Goal: Information Seeking & Learning: Find specific fact

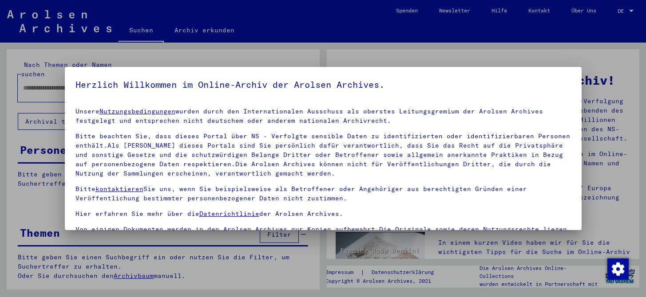
click at [80, 250] on label "Einverständniserklärung: Hiermit erkläre ich mich damit einverstanden, dass ich…" at bounding box center [322, 271] width 495 height 43
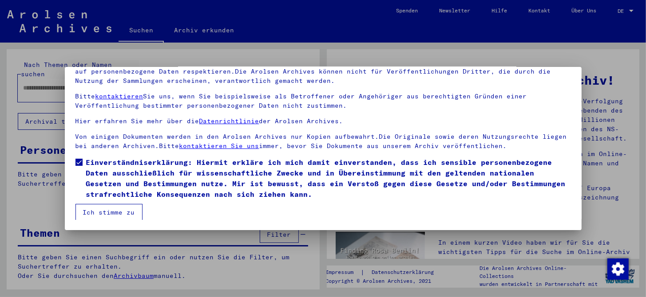
click at [94, 212] on button "Ich stimme zu" at bounding box center [108, 212] width 67 height 17
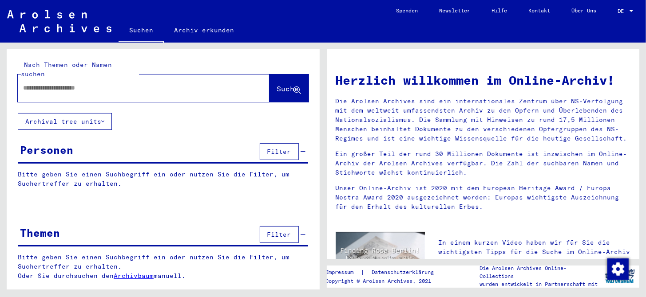
click at [103, 87] on div at bounding box center [130, 88] width 225 height 20
click at [103, 83] on input "text" at bounding box center [133, 87] width 220 height 9
type input "**********"
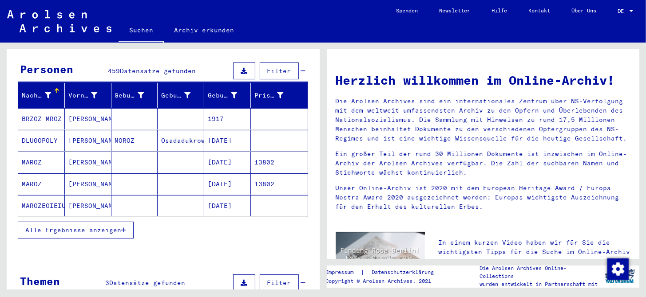
scroll to position [89, 0]
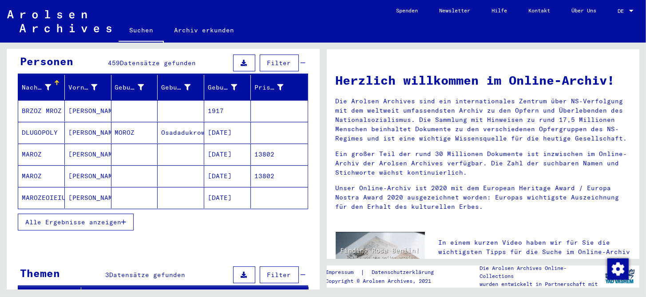
click at [66, 218] on span "Alle Ergebnisse anzeigen" at bounding box center [73, 222] width 96 height 8
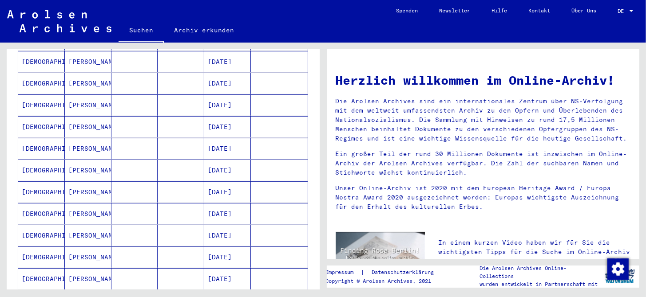
scroll to position [488, 0]
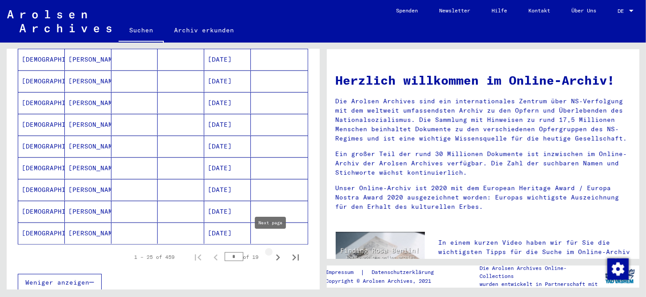
click at [276, 255] on icon "Next page" at bounding box center [278, 258] width 4 height 6
type input "*"
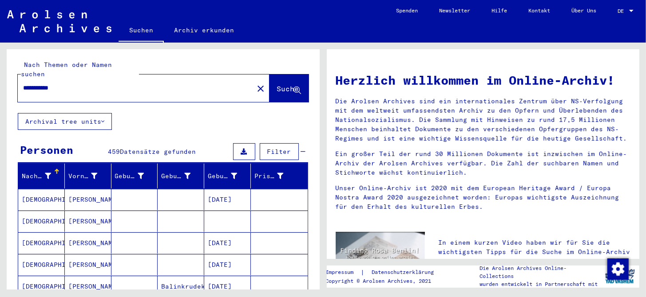
scroll to position [0, 0]
drag, startPoint x: 72, startPoint y: 79, endPoint x: -2, endPoint y: 78, distance: 73.7
click at [0, 78] on html "**********" at bounding box center [323, 148] width 646 height 297
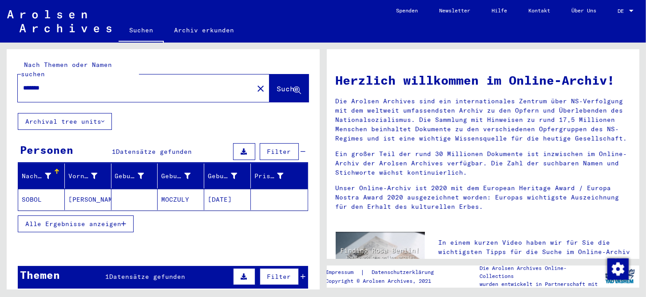
click at [166, 191] on mat-cell "MOCZULY" at bounding box center [181, 199] width 47 height 21
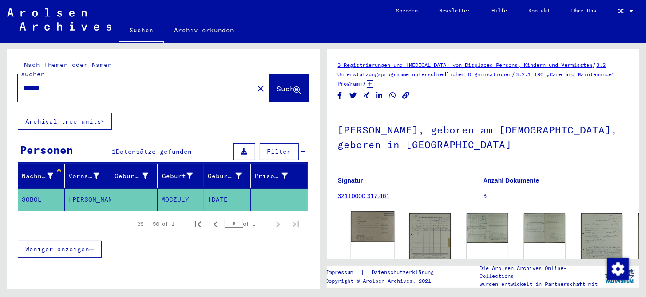
click at [367, 226] on img at bounding box center [372, 227] width 43 height 30
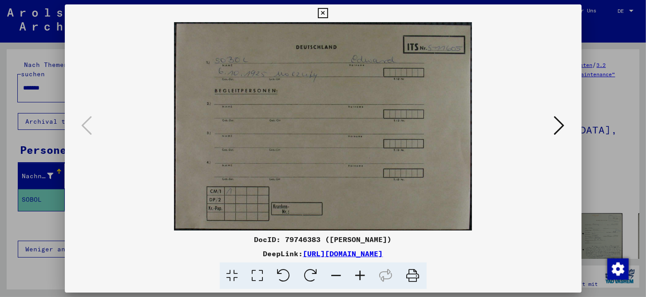
click at [560, 129] on icon at bounding box center [559, 125] width 11 height 21
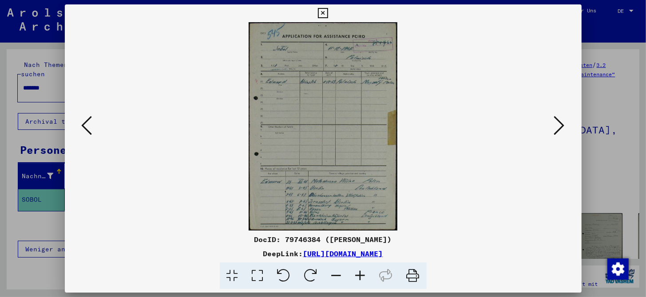
click at [364, 278] on icon at bounding box center [360, 276] width 24 height 27
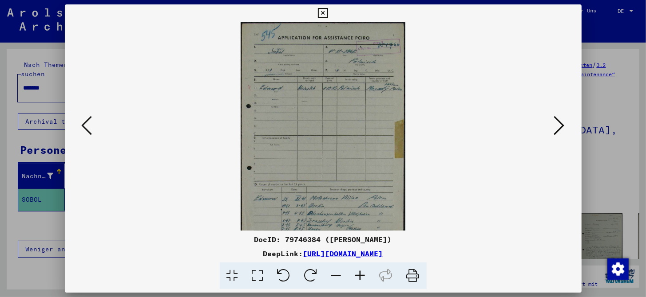
click at [364, 278] on icon at bounding box center [360, 276] width 24 height 27
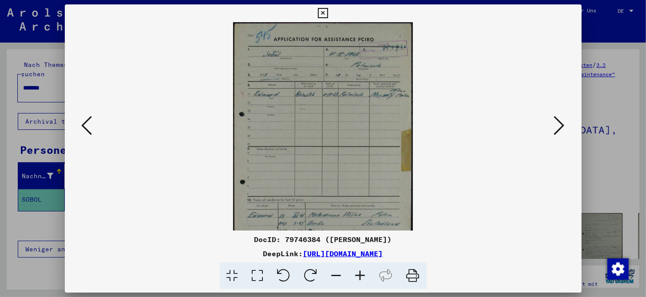
click at [364, 278] on icon at bounding box center [360, 276] width 24 height 27
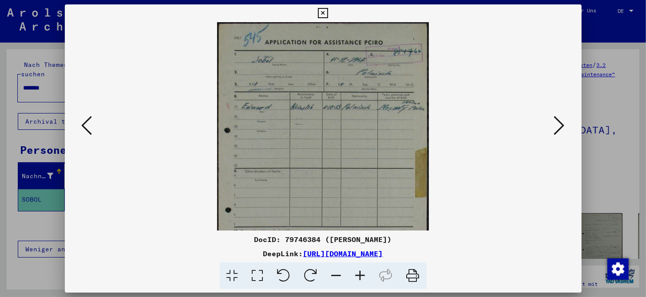
click at [364, 278] on icon at bounding box center [360, 276] width 24 height 27
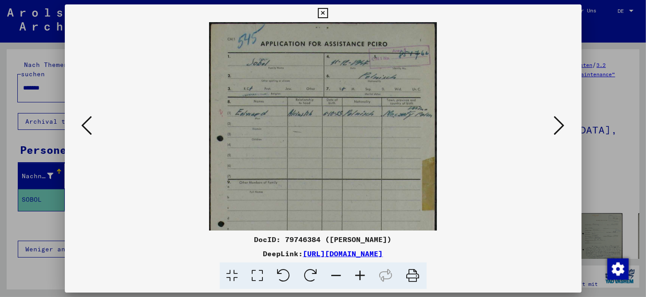
click at [364, 278] on icon at bounding box center [360, 276] width 24 height 27
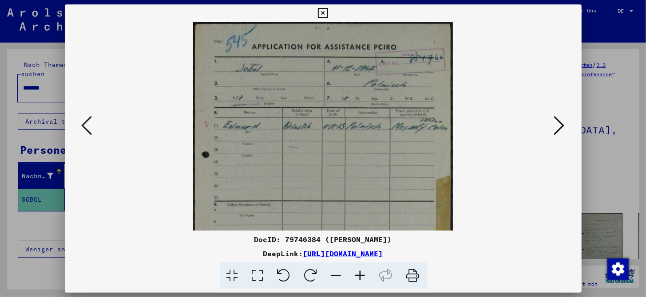
click at [364, 278] on icon at bounding box center [360, 276] width 24 height 27
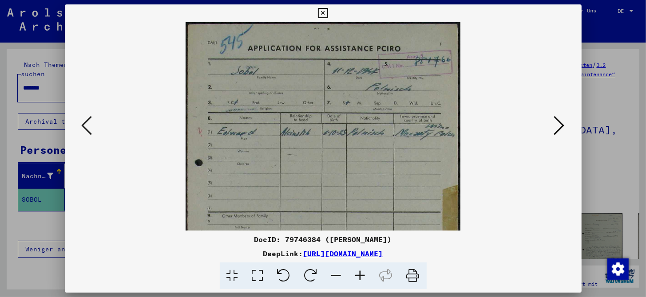
click at [364, 278] on icon at bounding box center [360, 276] width 24 height 27
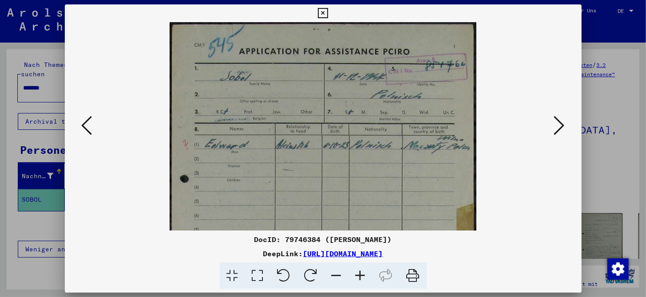
click at [364, 278] on icon at bounding box center [360, 276] width 24 height 27
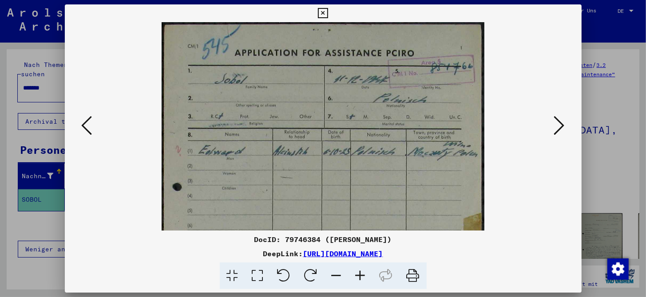
click at [364, 278] on icon at bounding box center [360, 276] width 24 height 27
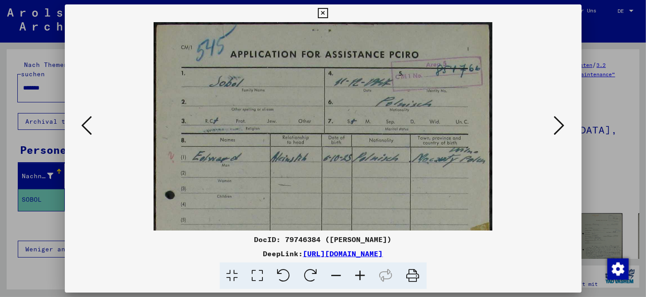
click at [560, 134] on icon at bounding box center [559, 125] width 11 height 21
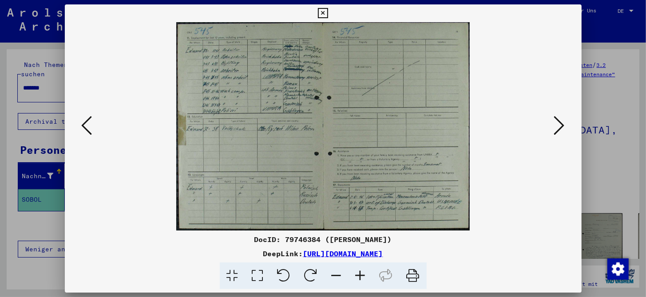
click at [363, 275] on icon at bounding box center [360, 276] width 24 height 27
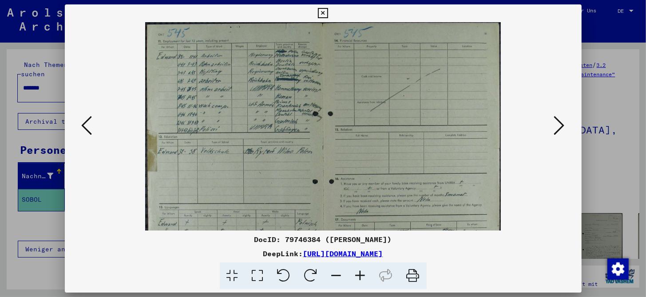
click at [363, 275] on icon at bounding box center [360, 276] width 24 height 27
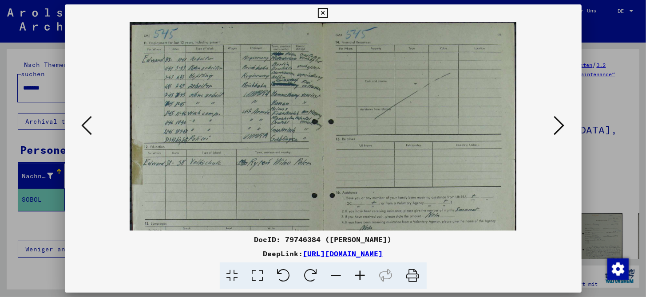
click at [363, 275] on icon at bounding box center [360, 276] width 24 height 27
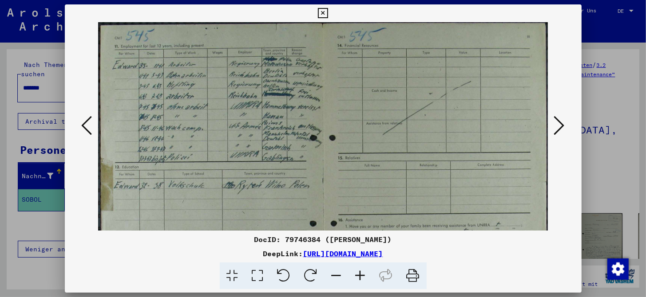
click at [363, 275] on icon at bounding box center [360, 276] width 24 height 27
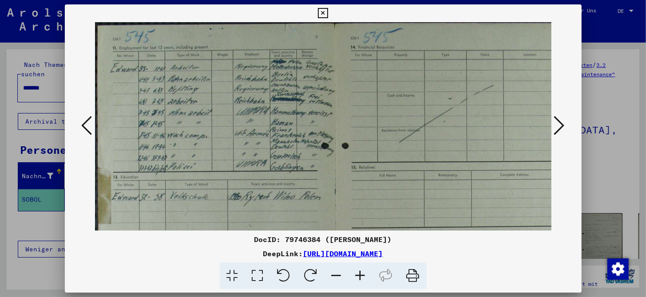
click at [363, 275] on icon at bounding box center [360, 276] width 24 height 27
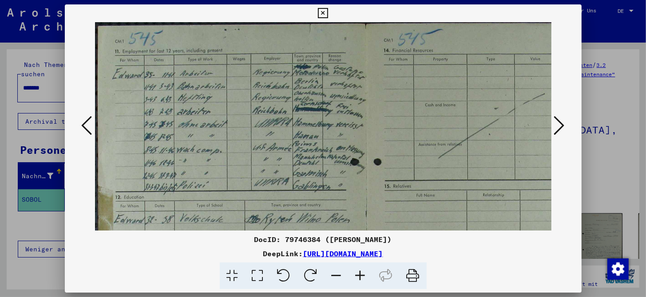
click at [363, 275] on icon at bounding box center [360, 276] width 24 height 27
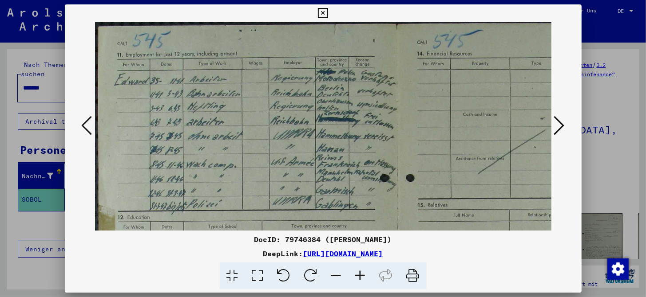
click at [363, 275] on icon at bounding box center [360, 276] width 24 height 27
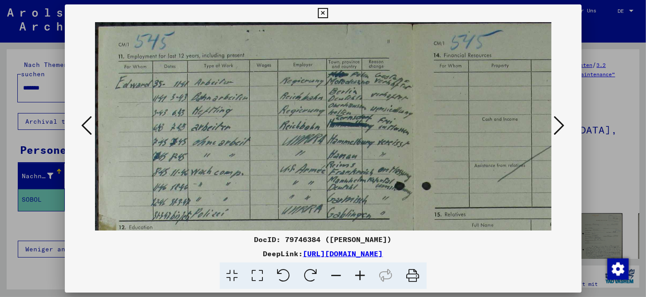
click at [363, 275] on icon at bounding box center [360, 276] width 24 height 27
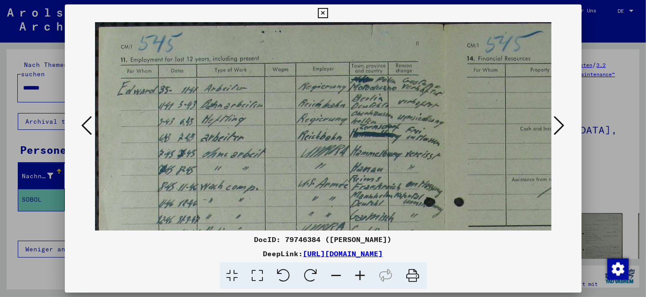
click at [363, 275] on icon at bounding box center [360, 276] width 24 height 27
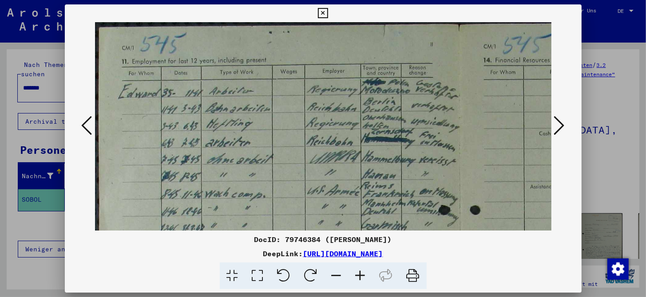
click at [363, 275] on icon at bounding box center [360, 276] width 24 height 27
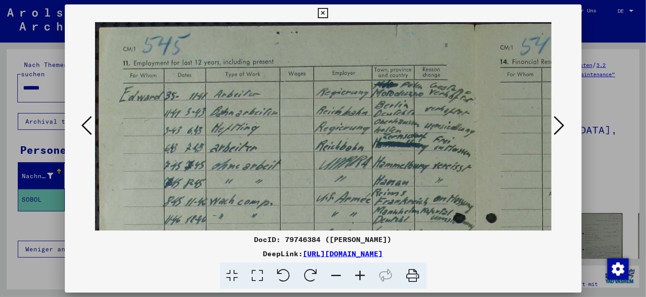
click at [363, 275] on icon at bounding box center [360, 276] width 24 height 27
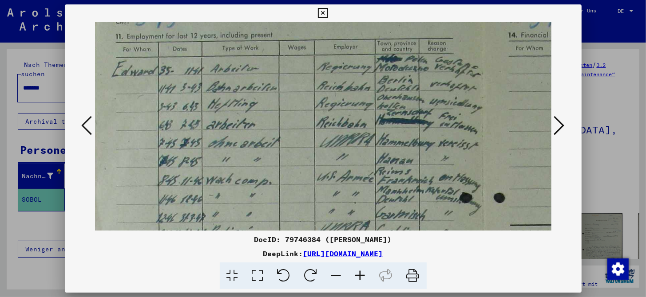
scroll to position [14, 8]
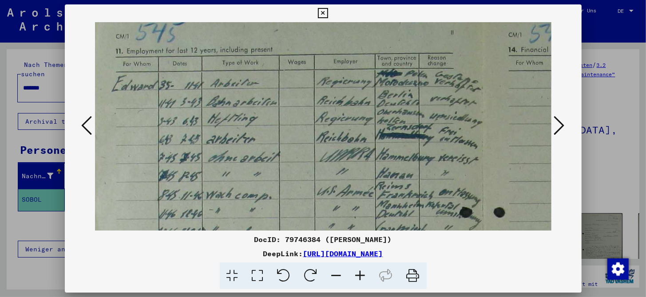
drag, startPoint x: 370, startPoint y: 123, endPoint x: 362, endPoint y: 169, distance: 46.4
click at [362, 169] on img at bounding box center [483, 290] width 792 height 564
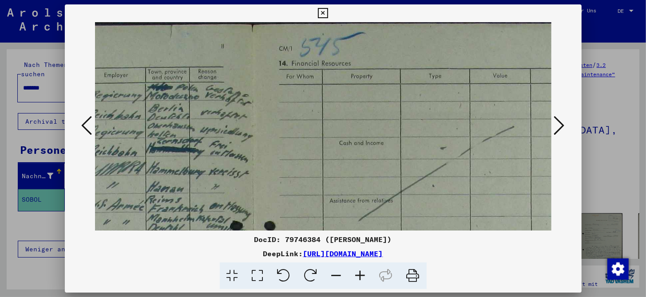
scroll to position [0, 297]
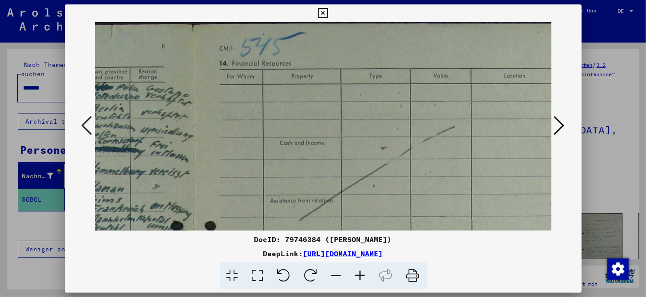
drag, startPoint x: 474, startPoint y: 97, endPoint x: 186, endPoint y: 185, distance: 302.0
click at [335, 275] on icon at bounding box center [336, 276] width 24 height 27
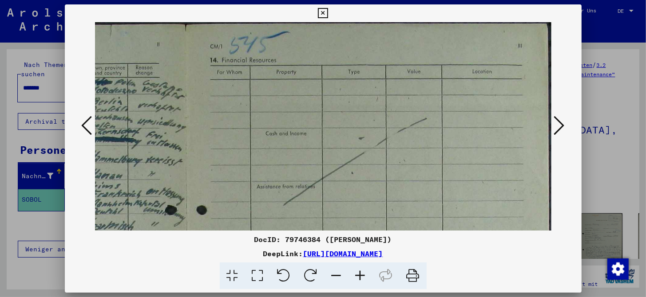
click at [335, 275] on icon at bounding box center [336, 276] width 24 height 27
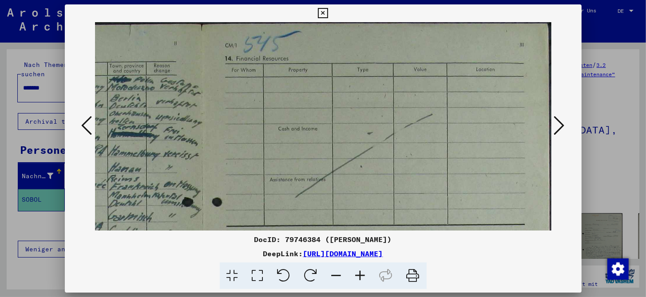
click at [335, 275] on icon at bounding box center [336, 276] width 24 height 27
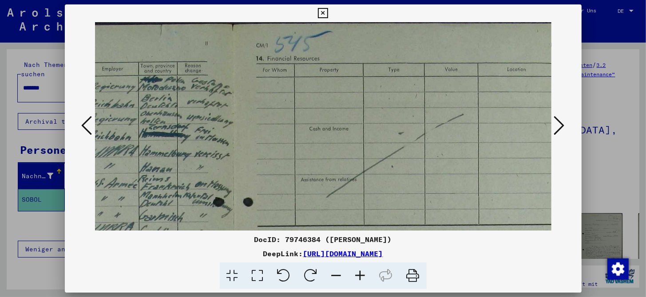
click at [335, 275] on icon at bounding box center [336, 276] width 24 height 27
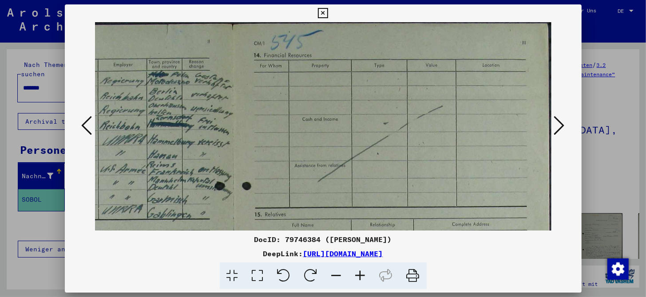
click at [335, 275] on icon at bounding box center [336, 276] width 24 height 27
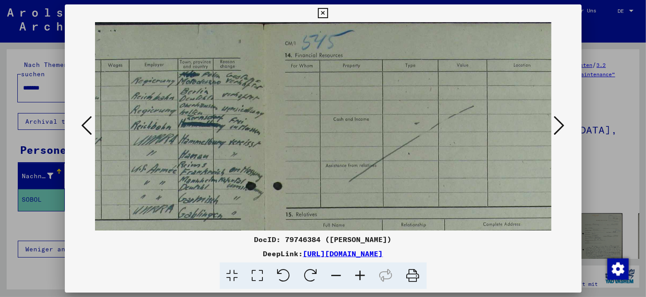
click at [335, 275] on icon at bounding box center [336, 276] width 24 height 27
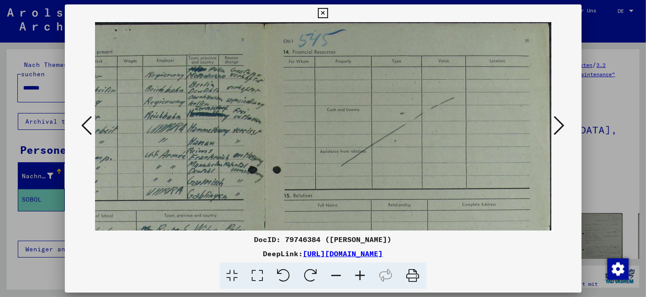
click at [335, 275] on icon at bounding box center [336, 276] width 24 height 27
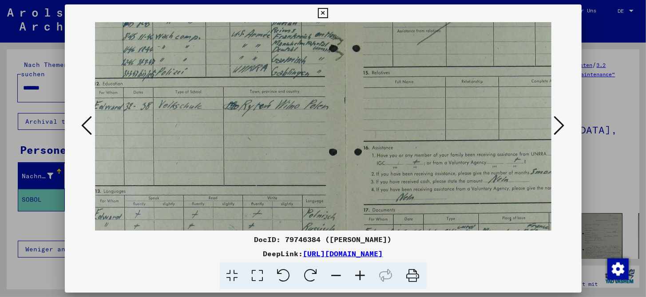
scroll to position [134, 0]
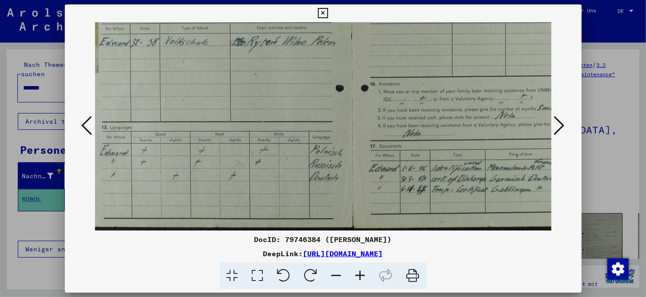
drag, startPoint x: 401, startPoint y: 120, endPoint x: 445, endPoint y: -3, distance: 130.4
click at [445, 0] on html "Suchen Archiv erkunden Spenden Newsletter Hilfe Kontakt Über Uns Suchen Archiv …" at bounding box center [323, 148] width 646 height 297
click at [561, 130] on icon at bounding box center [559, 125] width 11 height 21
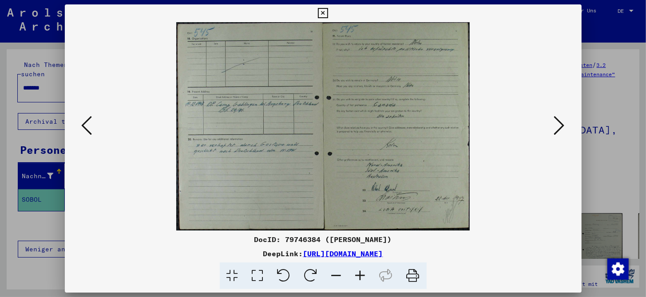
click at [358, 277] on icon at bounding box center [360, 276] width 24 height 27
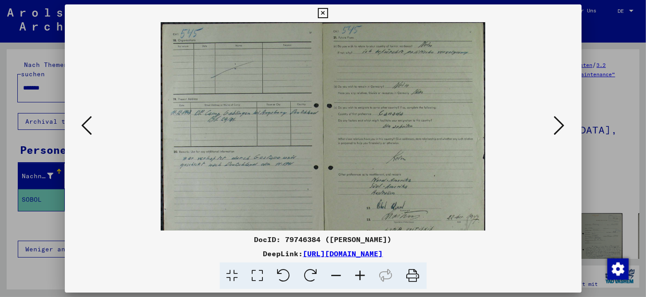
click at [358, 277] on icon at bounding box center [360, 276] width 24 height 27
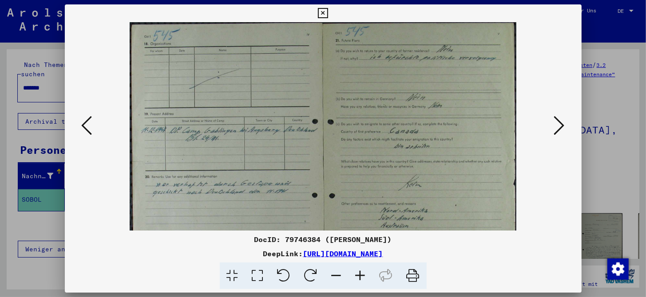
click at [358, 277] on icon at bounding box center [360, 276] width 24 height 27
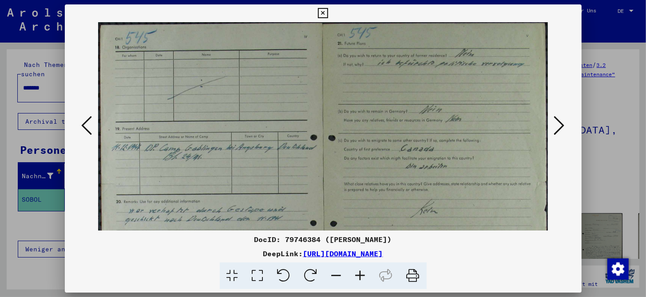
click at [358, 277] on icon at bounding box center [360, 276] width 24 height 27
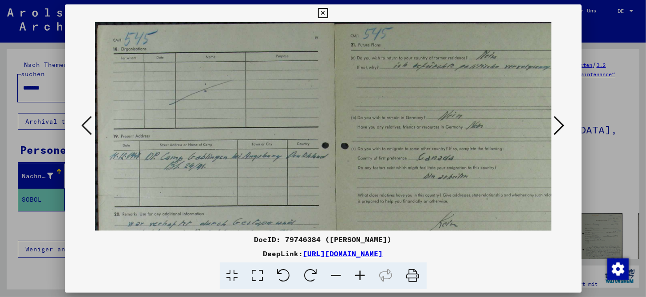
click at [358, 277] on icon at bounding box center [360, 276] width 24 height 27
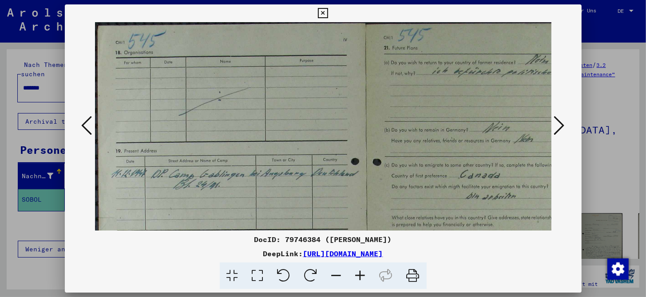
click at [358, 277] on icon at bounding box center [360, 276] width 24 height 27
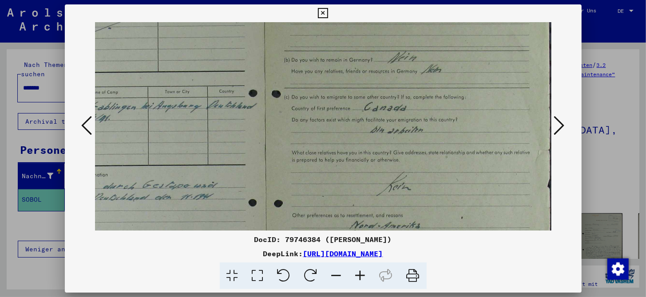
scroll to position [75, 117]
drag, startPoint x: 318, startPoint y: 147, endPoint x: 130, endPoint y: 123, distance: 189.2
click at [130, 123] on img at bounding box center [265, 151] width 574 height 408
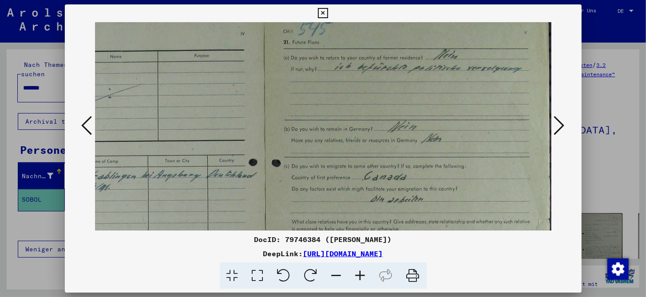
scroll to position [0, 117]
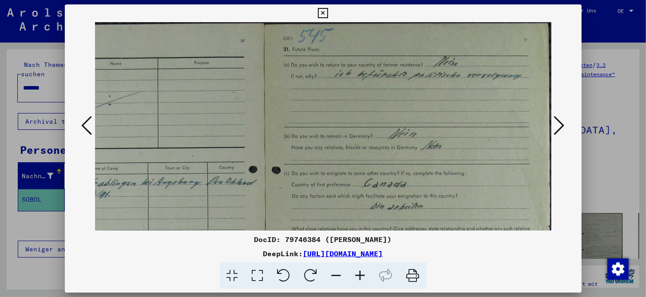
drag, startPoint x: 474, startPoint y: 164, endPoint x: 471, endPoint y: 207, distance: 43.6
click at [471, 207] on img at bounding box center [265, 226] width 574 height 408
click at [560, 127] on icon at bounding box center [559, 125] width 11 height 21
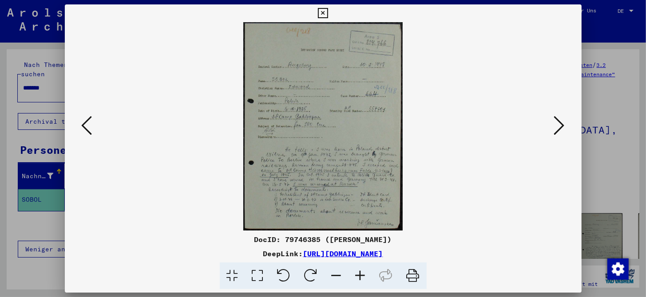
click at [360, 278] on icon at bounding box center [360, 276] width 24 height 27
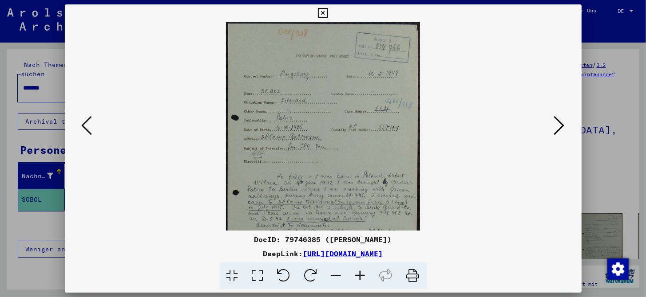
click at [360, 278] on icon at bounding box center [360, 276] width 24 height 27
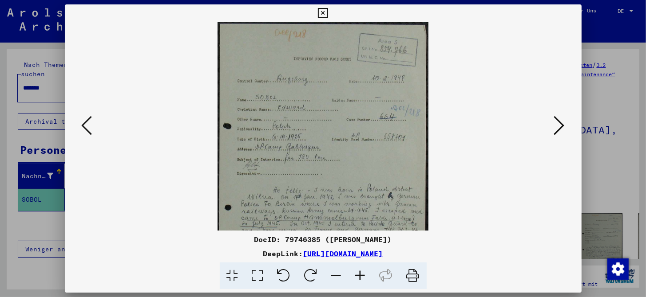
click at [360, 278] on icon at bounding box center [360, 276] width 24 height 27
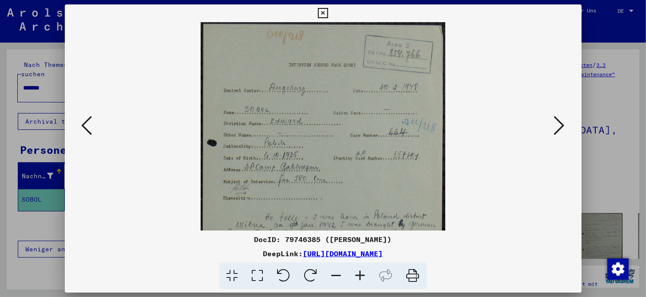
click at [360, 278] on icon at bounding box center [360, 276] width 24 height 27
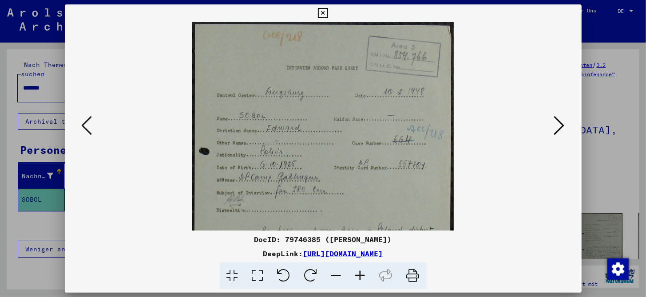
click at [360, 278] on icon at bounding box center [360, 276] width 24 height 27
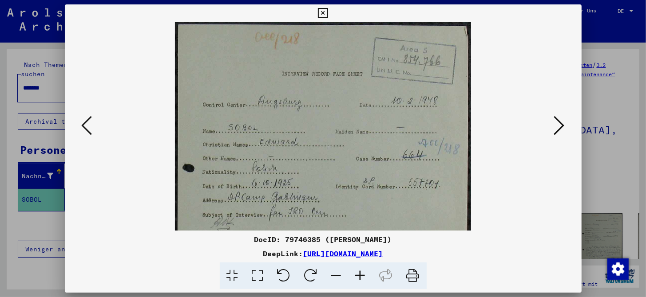
click at [360, 278] on icon at bounding box center [360, 276] width 24 height 27
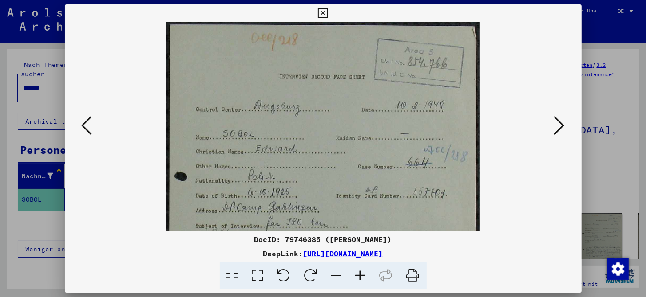
click at [360, 278] on icon at bounding box center [360, 276] width 24 height 27
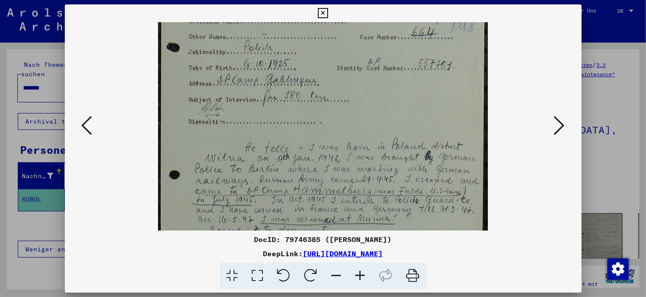
scroll to position [169, 0]
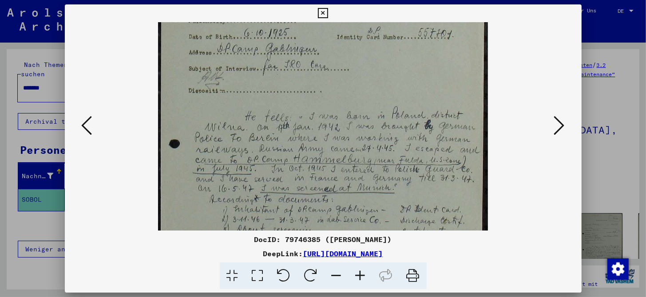
drag, startPoint x: 361, startPoint y: 198, endPoint x: 367, endPoint y: 29, distance: 169.2
click at [367, 29] on img at bounding box center [323, 69] width 330 height 430
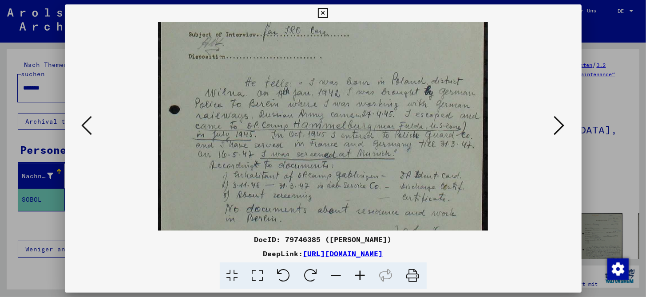
scroll to position [221, 0]
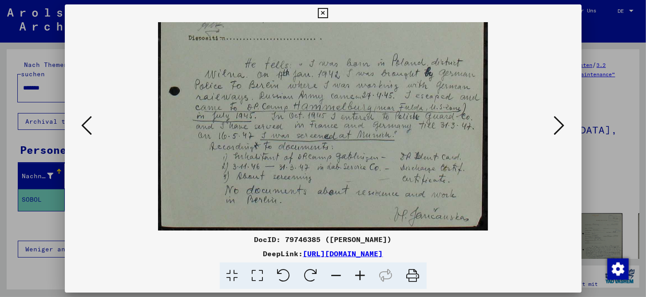
drag, startPoint x: 415, startPoint y: 96, endPoint x: 413, endPoint y: 43, distance: 52.4
click at [413, 43] on img at bounding box center [323, 16] width 330 height 430
click at [552, 132] on button at bounding box center [559, 126] width 16 height 25
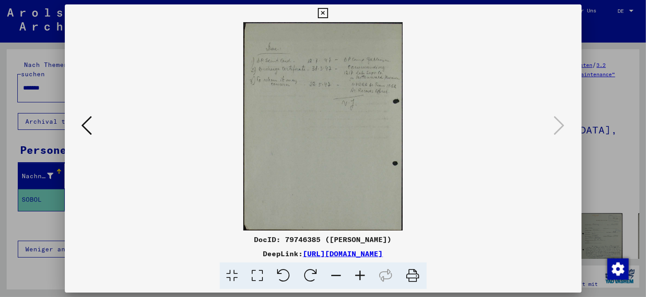
scroll to position [0, 0]
click at [322, 14] on icon at bounding box center [323, 13] width 10 height 11
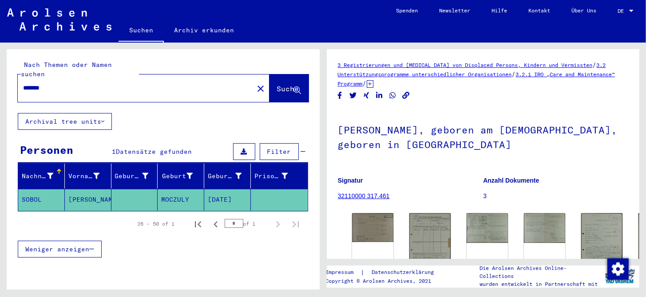
drag, startPoint x: 79, startPoint y: 78, endPoint x: -2, endPoint y: 82, distance: 80.9
click at [0, 82] on html "Suchen Archiv erkunden Spenden Newsletter Hilfe Kontakt Über Uns Suchen Archiv …" at bounding box center [323, 148] width 646 height 297
type input "******"
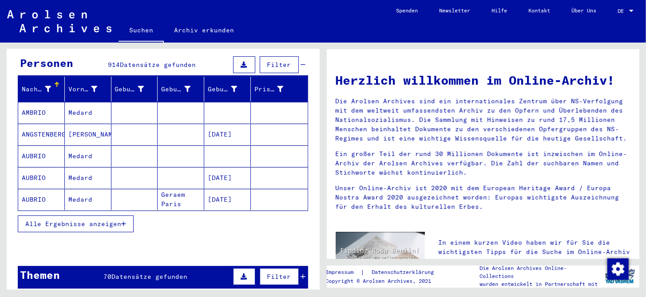
scroll to position [89, 0]
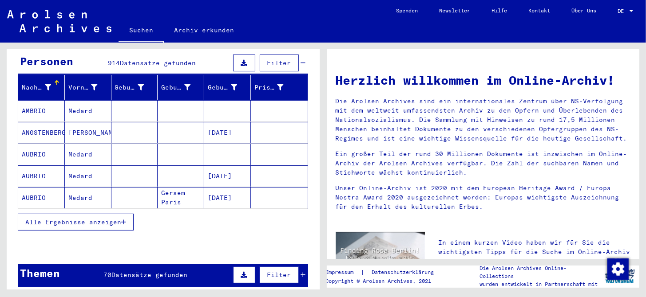
click at [89, 218] on span "Alle Ergebnisse anzeigen" at bounding box center [73, 222] width 96 height 8
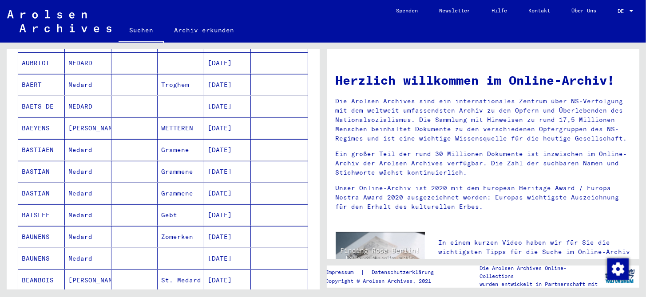
scroll to position [488, 0]
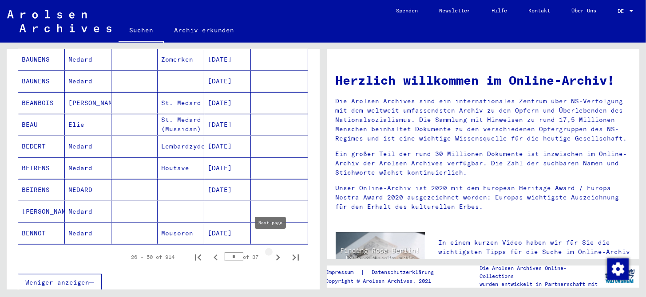
click at [272, 252] on icon "Next page" at bounding box center [278, 258] width 12 height 12
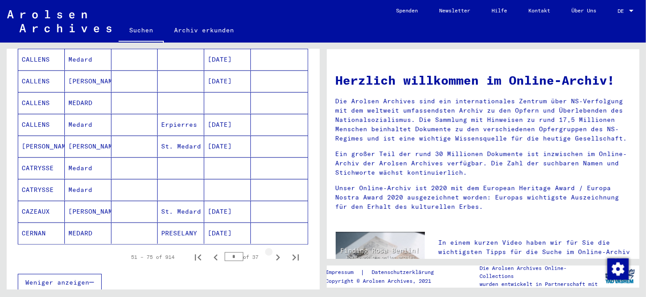
click at [272, 252] on icon "Next page" at bounding box center [278, 258] width 12 height 12
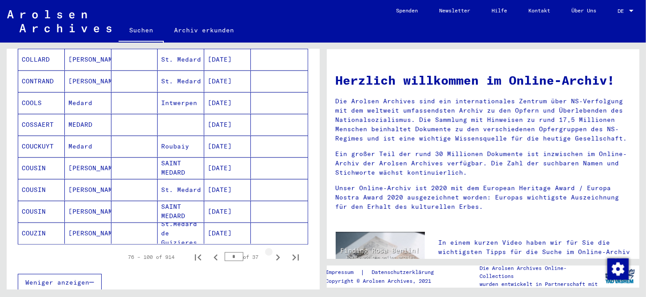
click at [272, 252] on icon "Next page" at bounding box center [278, 258] width 12 height 12
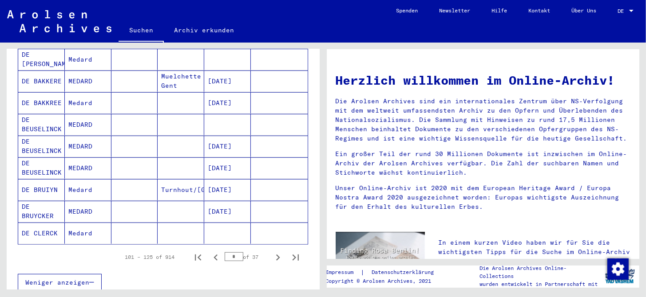
click at [272, 252] on icon "Next page" at bounding box center [278, 258] width 12 height 12
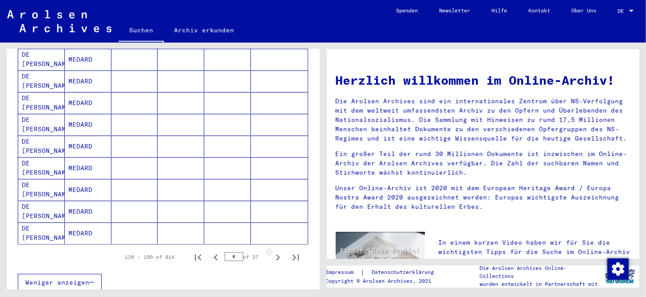
click at [272, 252] on icon "Next page" at bounding box center [278, 258] width 12 height 12
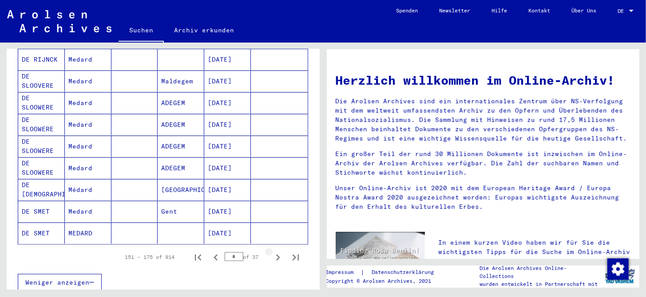
click at [272, 252] on icon "Next page" at bounding box center [278, 258] width 12 height 12
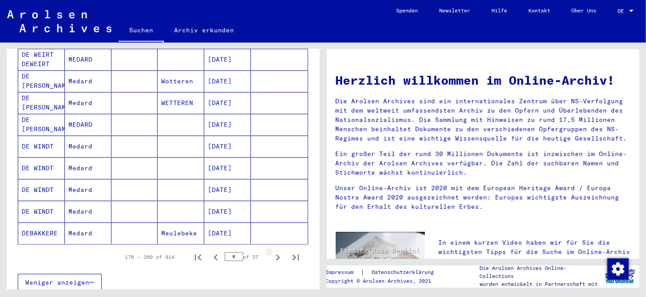
click at [272, 252] on icon "Next page" at bounding box center [278, 258] width 12 height 12
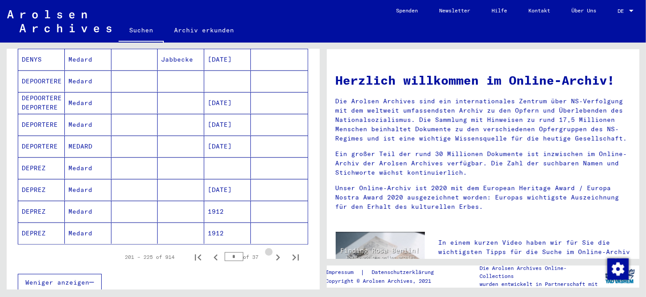
click at [272, 252] on icon "Next page" at bounding box center [278, 258] width 12 height 12
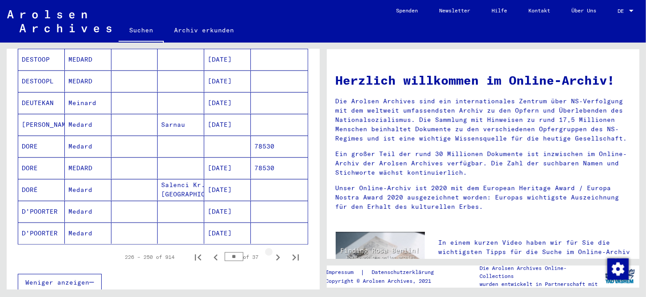
click at [272, 252] on icon "Next page" at bounding box center [278, 258] width 12 height 12
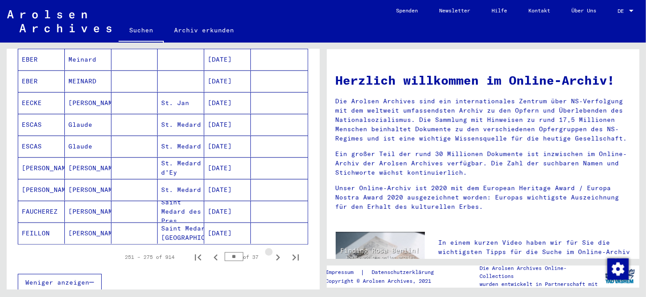
click at [272, 252] on icon "Next page" at bounding box center [278, 258] width 12 height 12
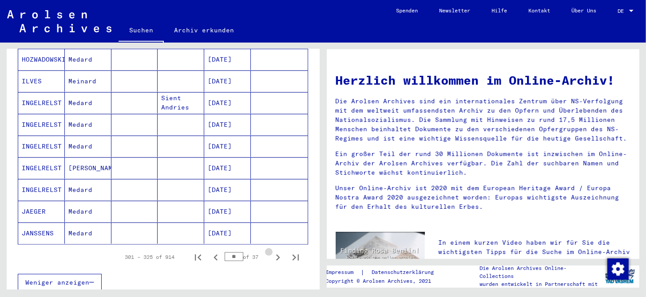
click at [272, 252] on icon "Next page" at bounding box center [278, 258] width 12 height 12
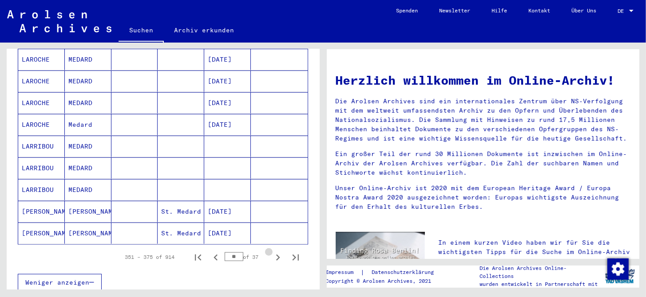
click at [272, 252] on icon "Next page" at bounding box center [278, 258] width 12 height 12
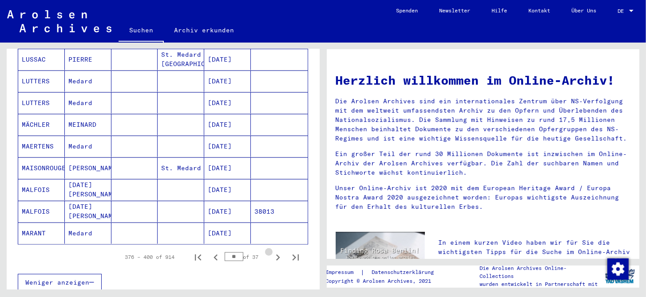
click at [272, 252] on icon "Next page" at bounding box center [278, 258] width 12 height 12
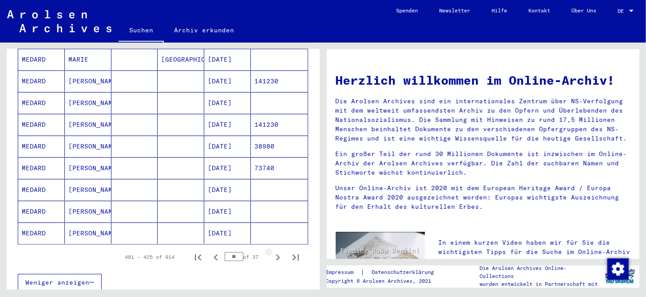
click at [272, 252] on icon "Next page" at bounding box center [278, 258] width 12 height 12
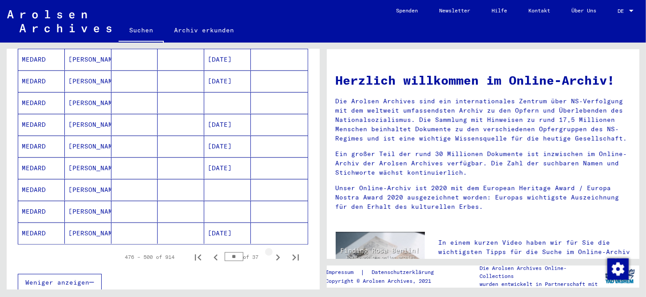
click at [272, 252] on icon "Next page" at bounding box center [278, 258] width 12 height 12
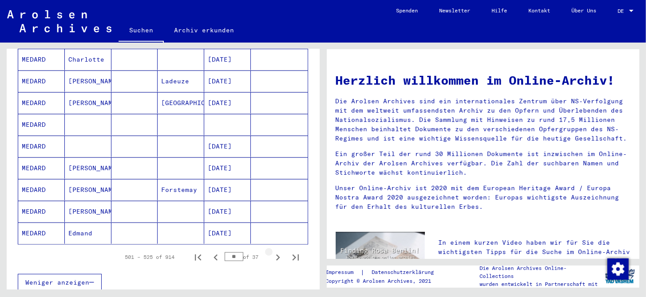
click at [272, 252] on icon "Next page" at bounding box center [278, 258] width 12 height 12
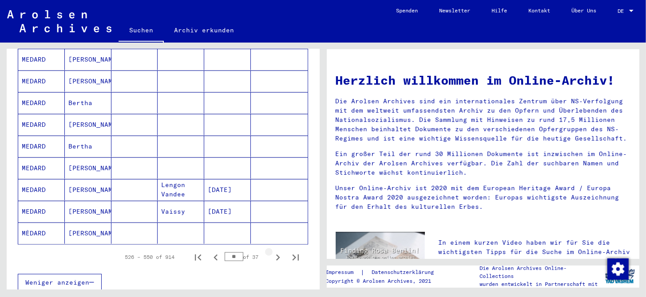
click at [272, 252] on icon "Next page" at bounding box center [278, 258] width 12 height 12
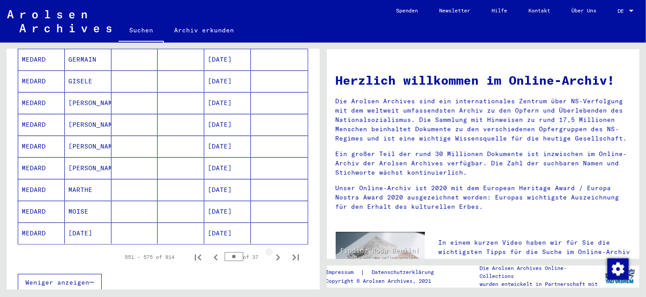
click at [272, 252] on icon "Next page" at bounding box center [278, 258] width 12 height 12
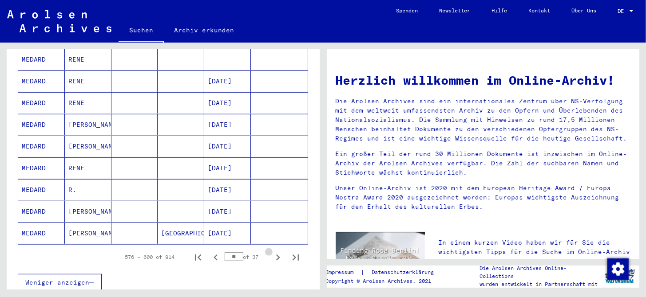
click at [272, 252] on icon "Next page" at bounding box center [278, 258] width 12 height 12
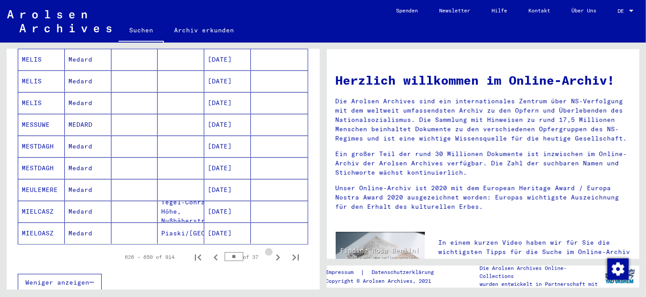
click at [272, 252] on icon "Next page" at bounding box center [278, 258] width 12 height 12
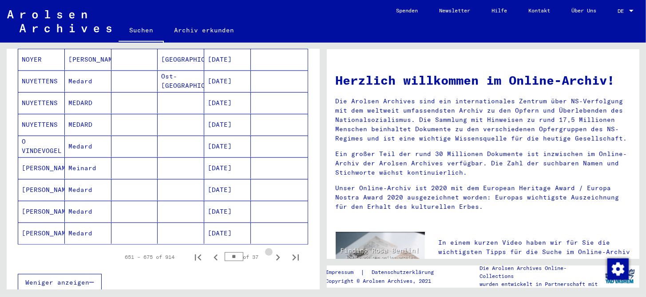
click at [272, 252] on icon "Next page" at bounding box center [278, 258] width 12 height 12
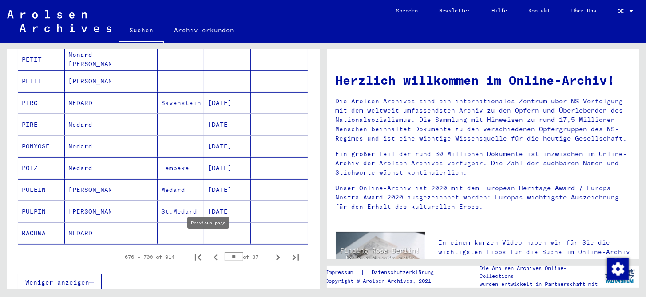
click at [210, 252] on icon "Previous page" at bounding box center [215, 258] width 12 height 12
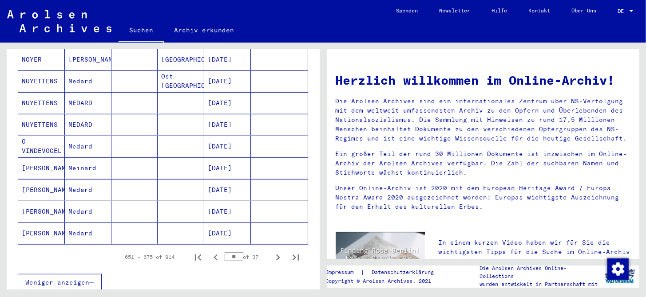
click at [210, 252] on icon "Previous page" at bounding box center [215, 258] width 12 height 12
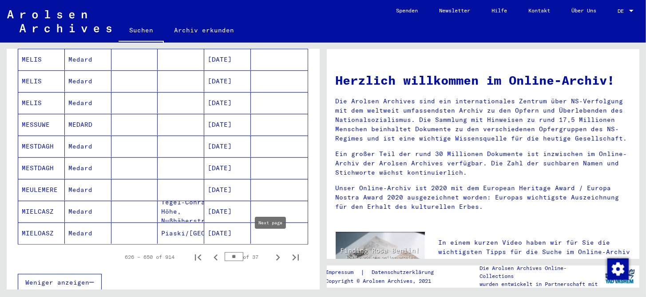
click at [272, 252] on icon "Next page" at bounding box center [278, 258] width 12 height 12
type input "**"
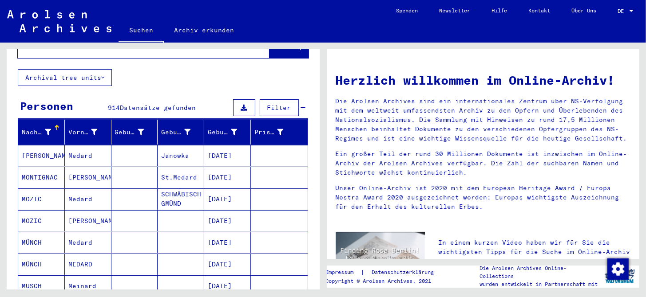
scroll to position [0, 0]
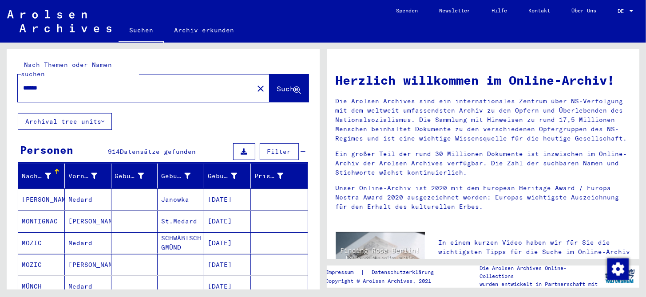
drag, startPoint x: 52, startPoint y: 80, endPoint x: 12, endPoint y: 84, distance: 41.1
click at [12, 84] on div "Nach Themen oder Namen suchen ****** close Suche" at bounding box center [163, 81] width 313 height 64
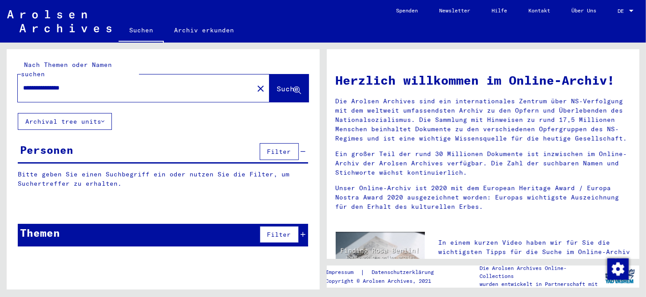
click at [291, 84] on span "Suche" at bounding box center [288, 88] width 22 height 9
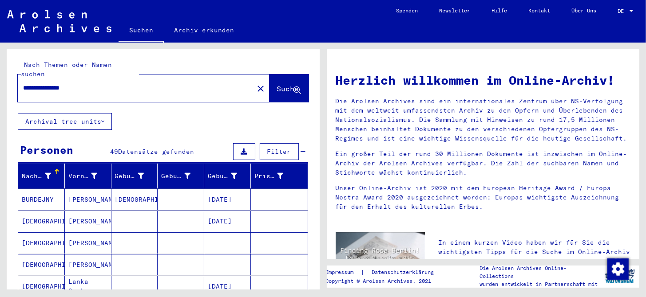
drag, startPoint x: 89, startPoint y: 78, endPoint x: 46, endPoint y: 77, distance: 43.1
click at [46, 83] on input "**********" at bounding box center [133, 87] width 220 height 9
type input "**********"
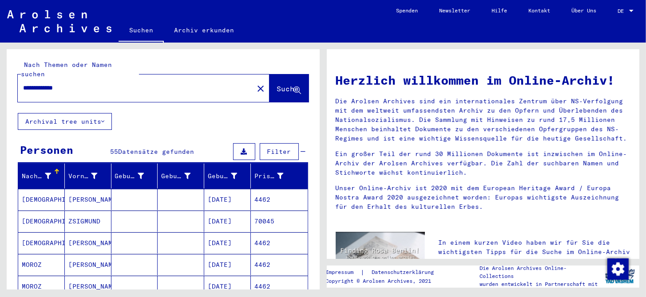
click at [233, 189] on mat-cell "[DATE]" at bounding box center [227, 199] width 47 height 21
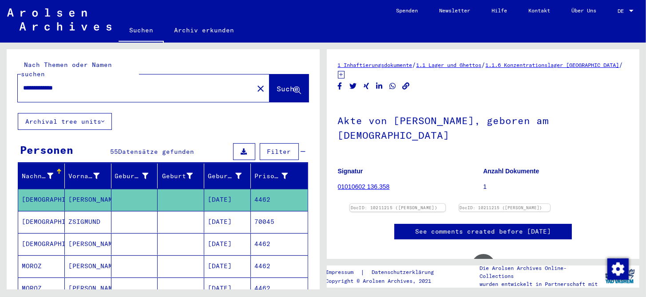
click at [399, 204] on img at bounding box center [396, 204] width 95 height 0
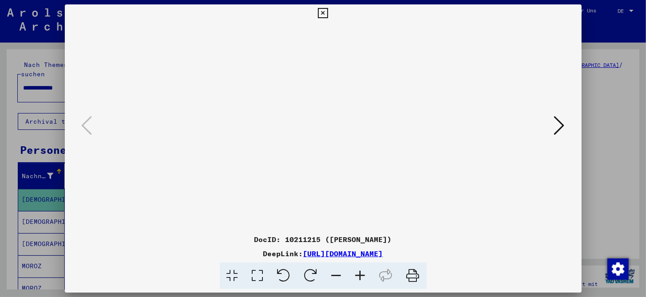
click at [558, 126] on icon at bounding box center [559, 125] width 11 height 21
click at [322, 12] on icon at bounding box center [323, 13] width 10 height 11
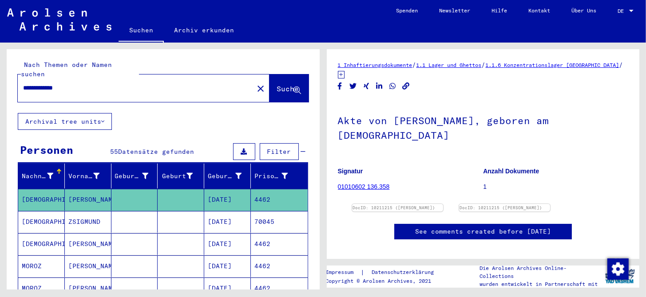
scroll to position [44, 0]
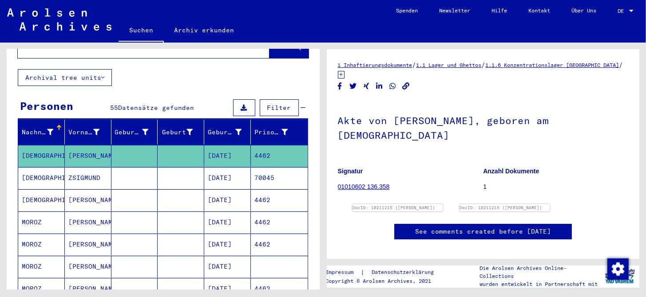
click at [233, 190] on mat-cell "[DATE]" at bounding box center [227, 201] width 47 height 22
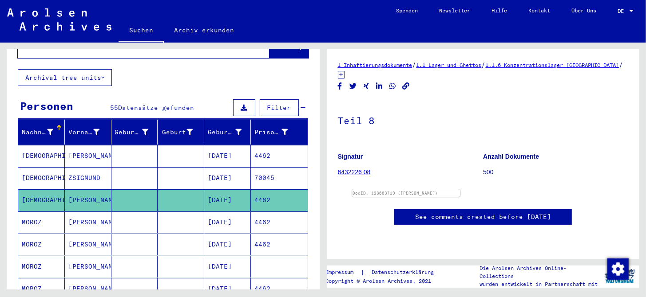
scroll to position [178, 0]
click at [214, 212] on mat-cell "[DATE]" at bounding box center [227, 223] width 47 height 22
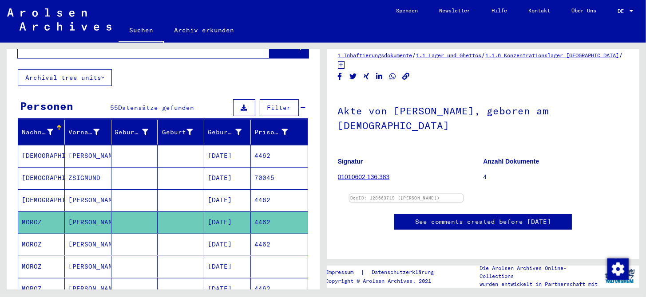
scroll to position [399, 0]
click at [221, 234] on mat-cell "[DATE]" at bounding box center [227, 245] width 47 height 22
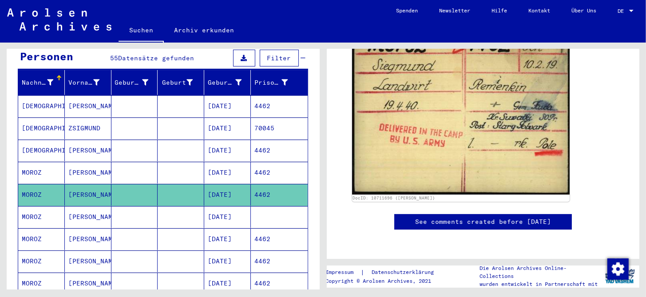
scroll to position [133, 0]
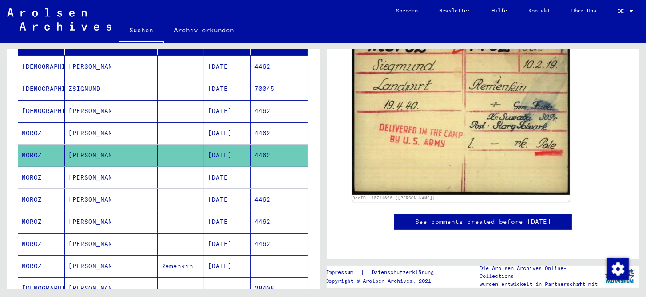
click at [229, 189] on mat-cell "[DATE]" at bounding box center [227, 200] width 47 height 22
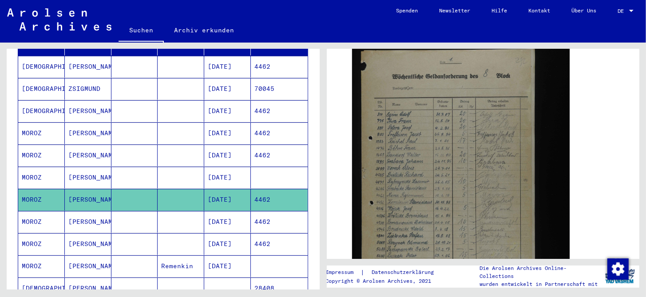
scroll to position [266, 0]
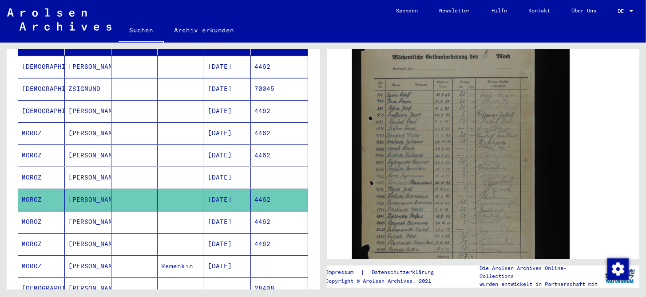
click at [225, 211] on mat-cell "[DATE]" at bounding box center [227, 222] width 47 height 22
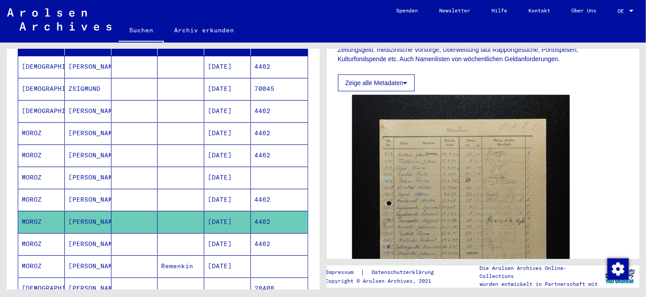
scroll to position [221, 0]
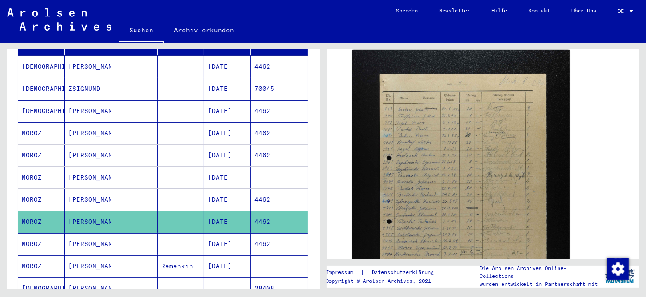
click at [213, 233] on mat-cell "[DATE]" at bounding box center [227, 244] width 47 height 22
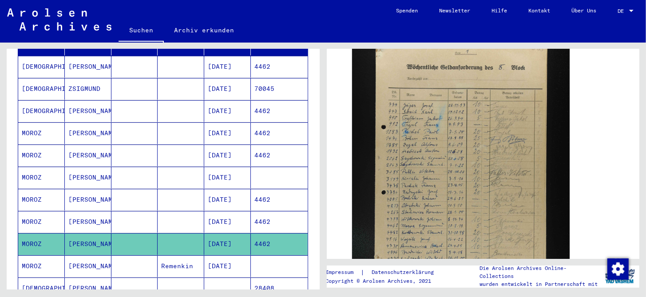
scroll to position [266, 0]
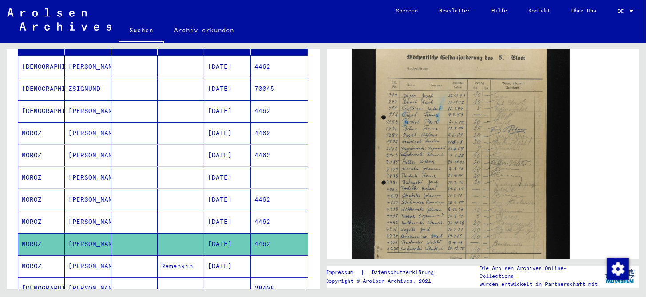
click at [219, 256] on mat-cell "[DATE]" at bounding box center [227, 267] width 47 height 22
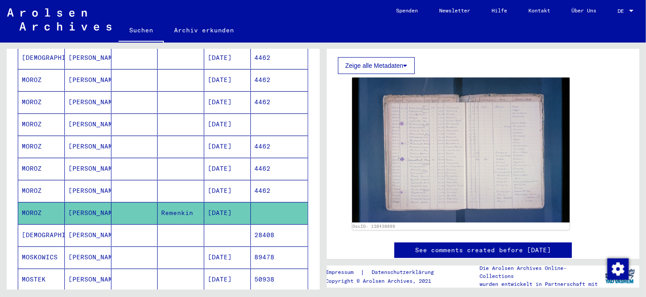
scroll to position [221, 0]
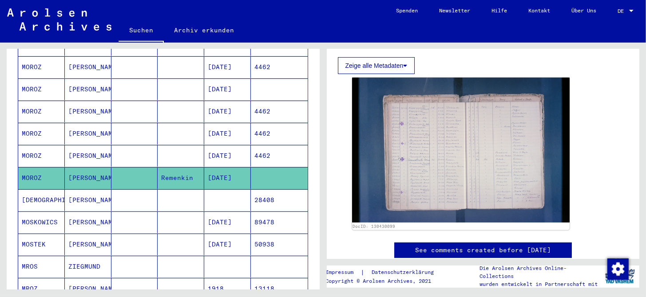
click at [213, 190] on mat-cell at bounding box center [227, 201] width 47 height 22
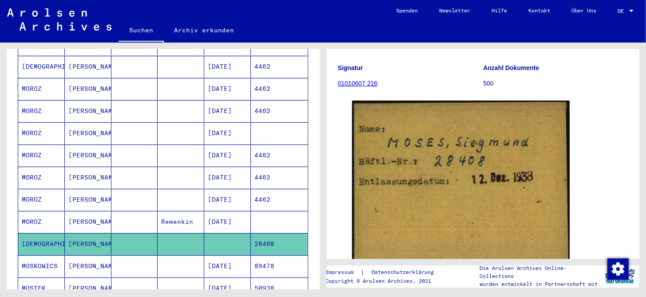
scroll to position [133, 0]
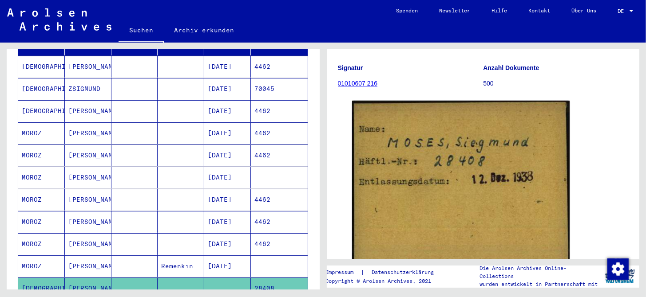
click at [215, 167] on mat-cell "[DATE]" at bounding box center [227, 178] width 47 height 22
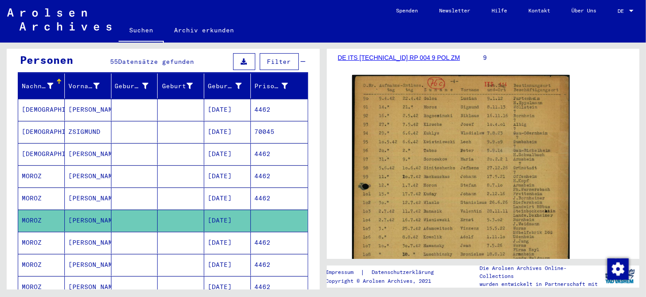
scroll to position [89, 0]
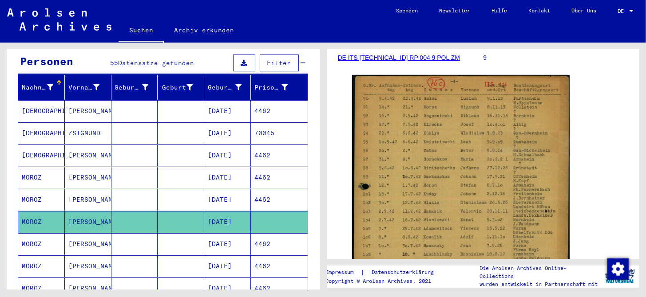
click at [225, 125] on mat-cell "[DATE]" at bounding box center [227, 133] width 47 height 22
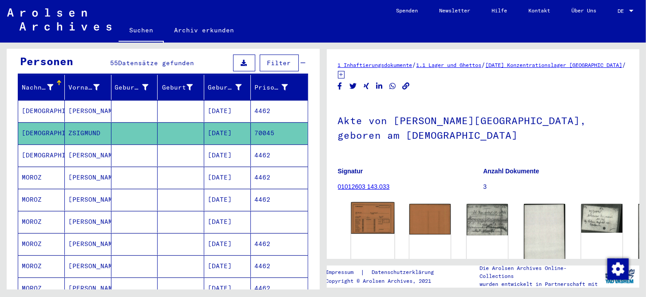
click at [364, 217] on img at bounding box center [372, 218] width 43 height 32
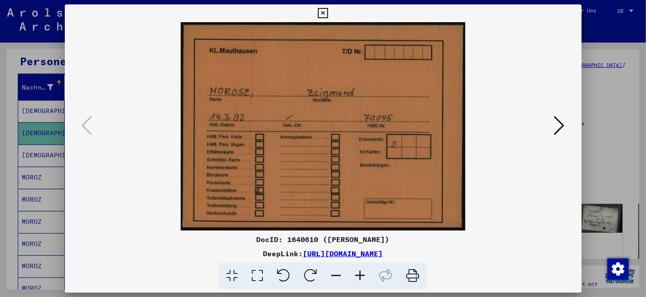
click at [554, 130] on button at bounding box center [559, 126] width 16 height 25
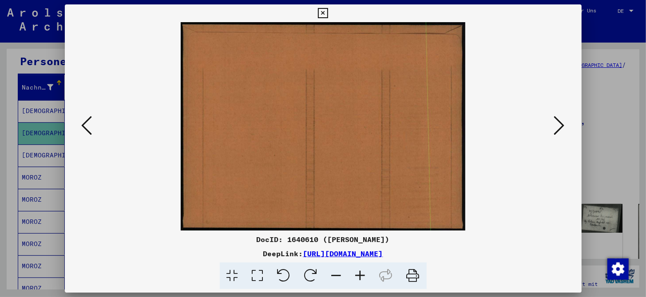
click at [554, 130] on icon at bounding box center [559, 125] width 11 height 21
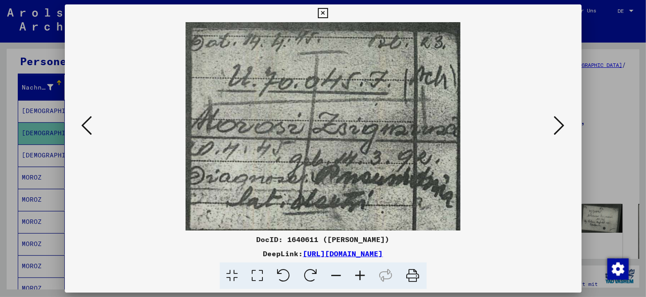
click at [555, 130] on icon at bounding box center [559, 125] width 11 height 21
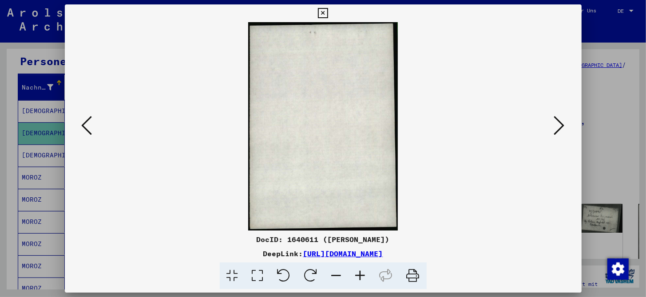
click at [555, 130] on icon at bounding box center [559, 125] width 11 height 21
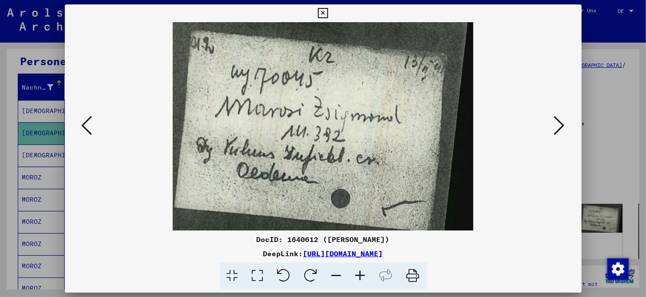
click at [555, 130] on icon at bounding box center [559, 125] width 11 height 21
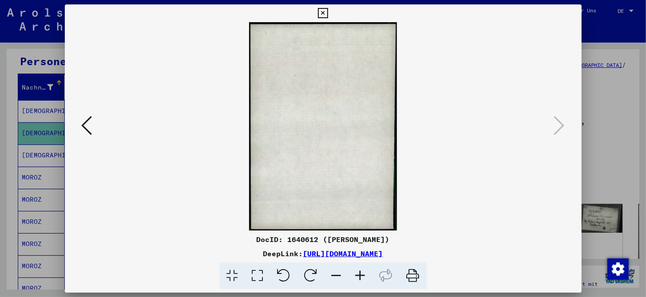
click at [323, 16] on icon at bounding box center [323, 13] width 10 height 11
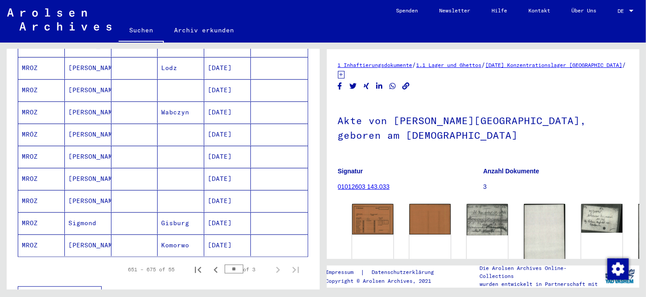
scroll to position [488, 0]
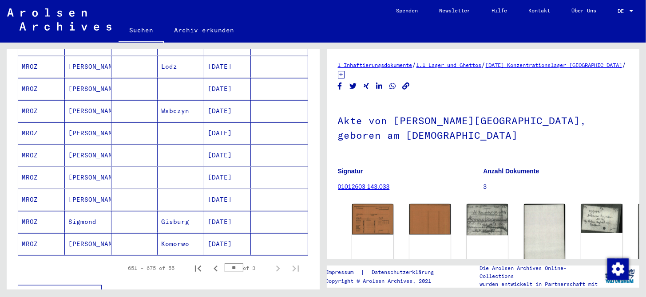
click at [212, 211] on mat-cell "[DATE]" at bounding box center [227, 222] width 47 height 22
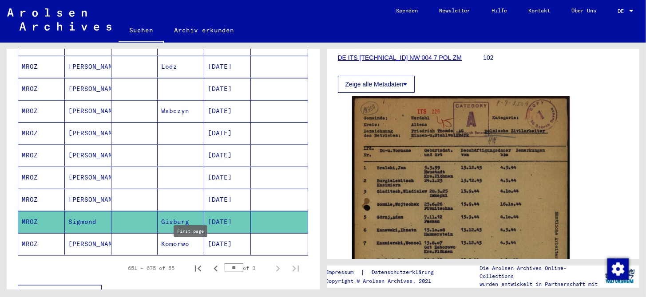
click at [195, 266] on icon "First page" at bounding box center [198, 269] width 6 height 6
click at [272, 263] on icon "Next page" at bounding box center [278, 269] width 12 height 12
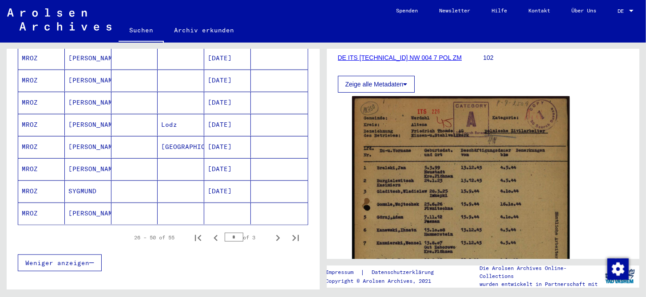
scroll to position [533, 0]
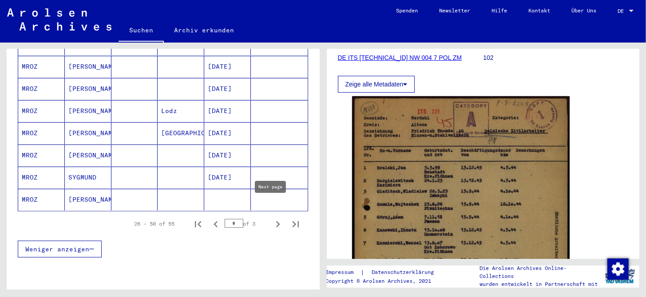
click at [272, 218] on icon "Next page" at bounding box center [278, 224] width 12 height 12
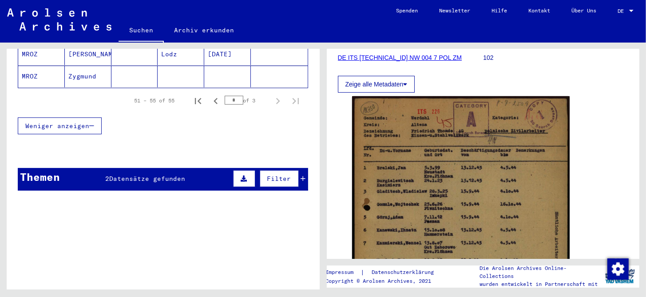
scroll to position [217, 0]
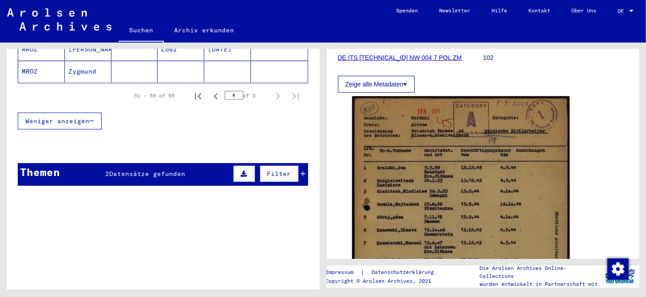
click at [164, 170] on span "Datensätze gefunden" at bounding box center [147, 174] width 76 height 8
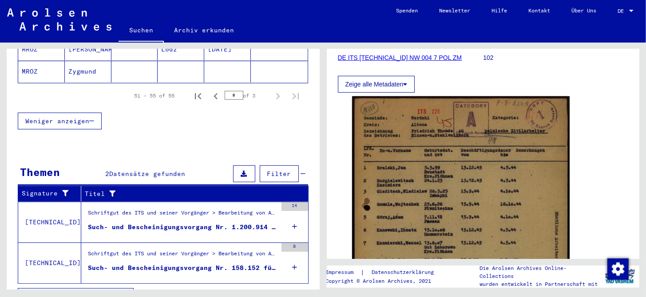
click at [169, 223] on div "Such- und Bescheinigungsvorgang Nr. 1.200.914 für [PERSON_NAME] geboren [DEMOGR…" at bounding box center [182, 227] width 189 height 9
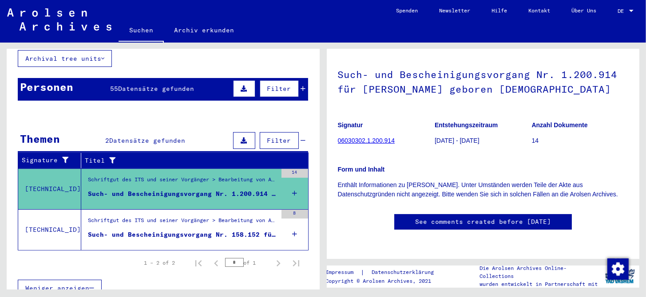
scroll to position [178, 0]
click at [202, 230] on div "Such- und Bescheinigungsvorgang Nr. 158.152 für [PERSON_NAME] geboren [DEMOGRAP…" at bounding box center [182, 234] width 189 height 9
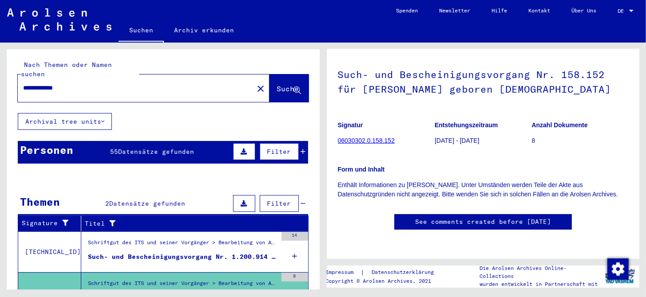
scroll to position [133, 0]
click at [91, 144] on div "Personen 55 Datensätze gefunden Filter" at bounding box center [163, 152] width 290 height 23
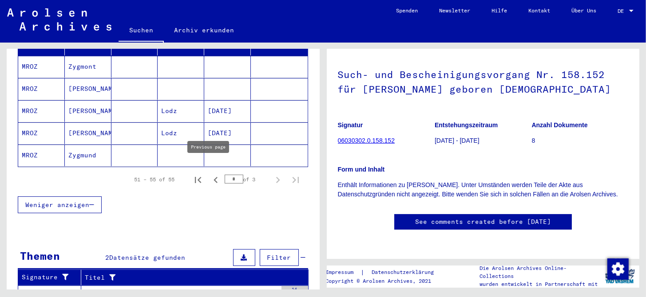
click at [210, 174] on icon "Previous page" at bounding box center [215, 180] width 12 height 12
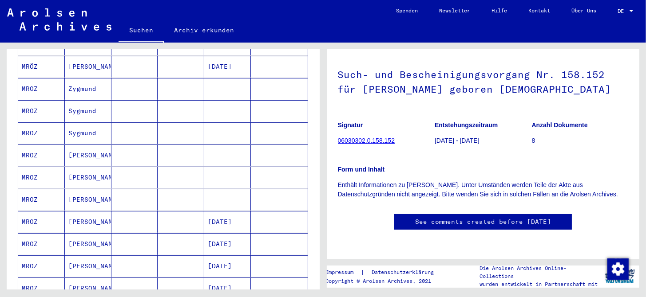
scroll to position [488, 0]
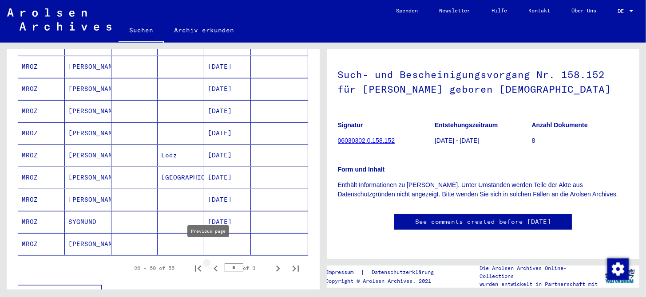
click at [213, 266] on icon "Previous page" at bounding box center [215, 269] width 4 height 6
type input "*"
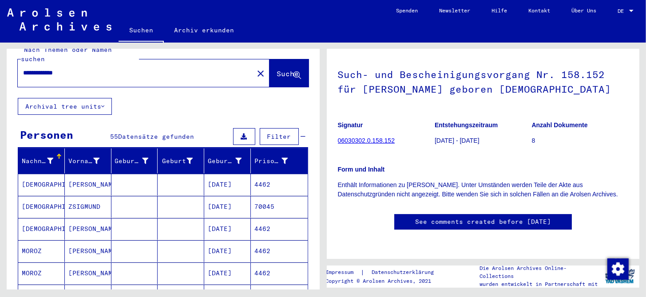
scroll to position [0, 0]
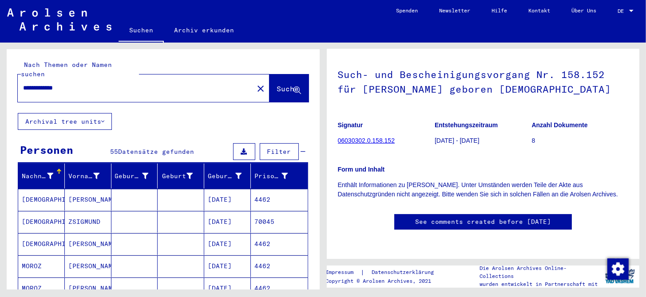
drag, startPoint x: 77, startPoint y: 76, endPoint x: 48, endPoint y: 79, distance: 29.0
click at [48, 83] on input "**********" at bounding box center [135, 87] width 225 height 9
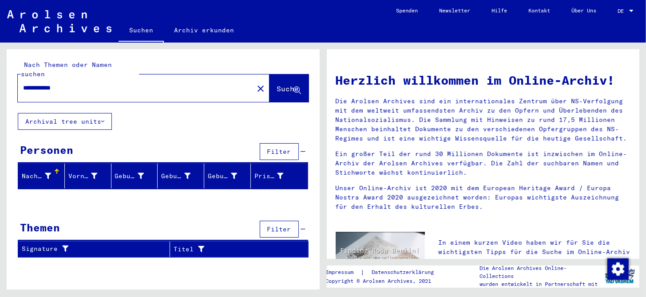
drag, startPoint x: 75, startPoint y: 80, endPoint x: 45, endPoint y: 83, distance: 29.9
click at [45, 83] on div "**********" at bounding box center [130, 88] width 225 height 20
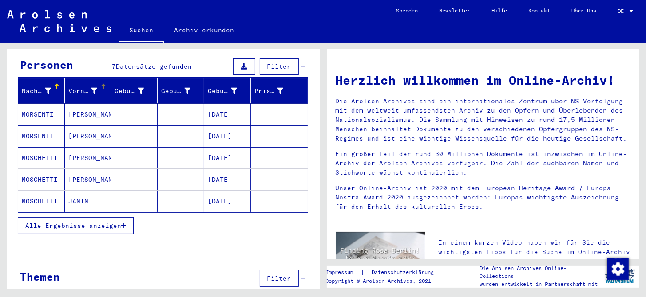
scroll to position [89, 0]
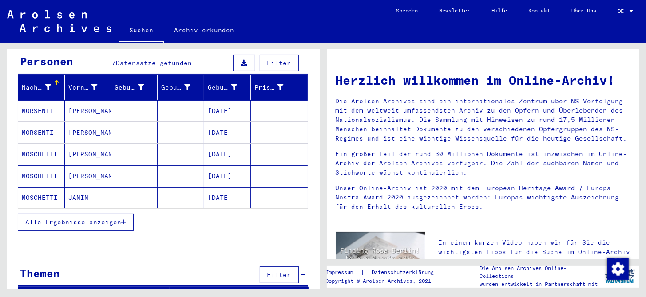
click at [63, 218] on span "Alle Ergebnisse anzeigen" at bounding box center [73, 222] width 96 height 8
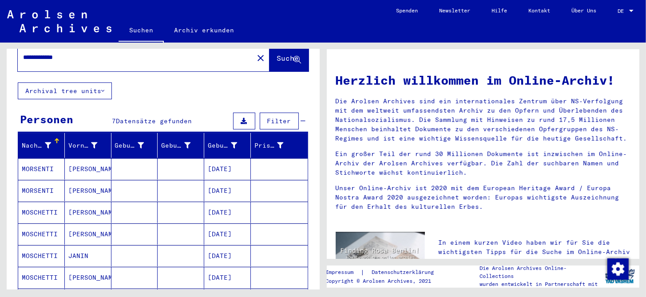
scroll to position [0, 0]
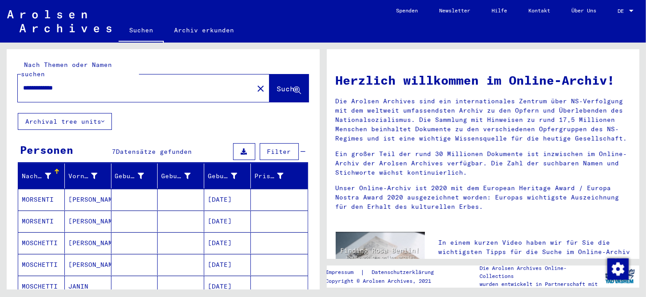
drag, startPoint x: 95, startPoint y: 82, endPoint x: 44, endPoint y: 81, distance: 50.6
click at [44, 83] on input "**********" at bounding box center [133, 87] width 220 height 9
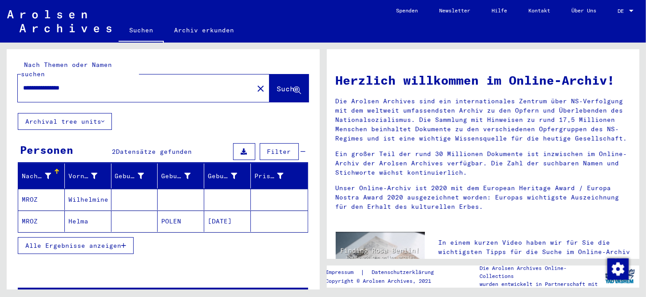
click at [95, 193] on mat-cell "Wilhelmine" at bounding box center [88, 199] width 47 height 21
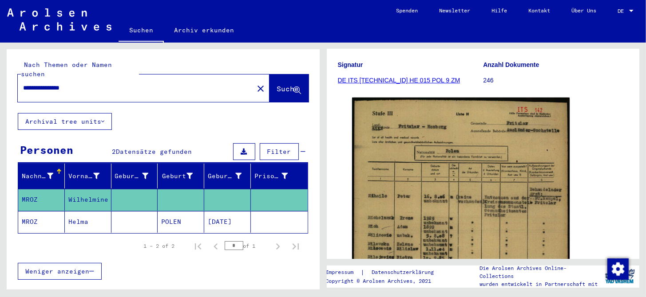
scroll to position [133, 0]
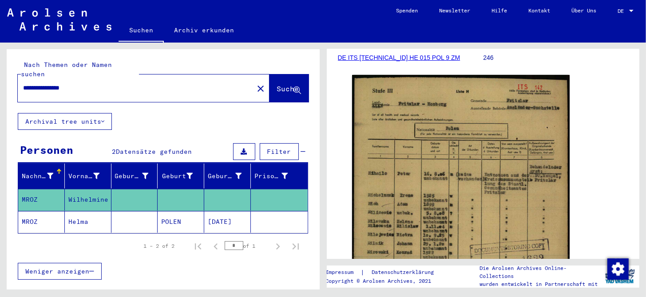
click at [435, 158] on img at bounding box center [461, 225] width 218 height 300
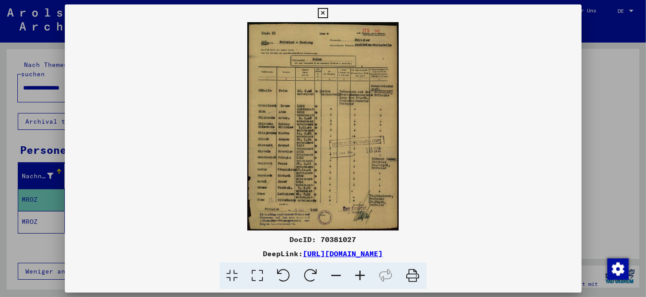
click at [361, 276] on icon at bounding box center [360, 276] width 24 height 27
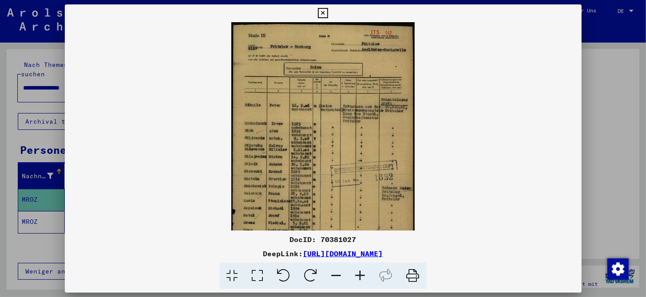
click at [361, 276] on icon at bounding box center [360, 276] width 24 height 27
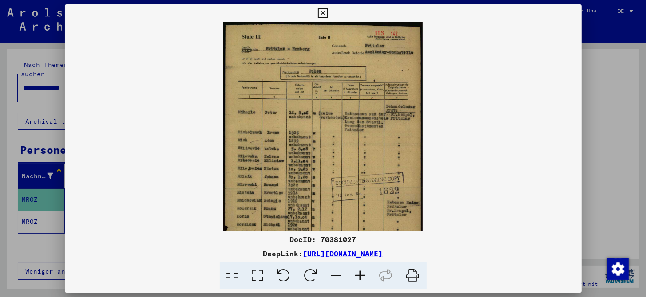
click at [361, 276] on icon at bounding box center [360, 276] width 24 height 27
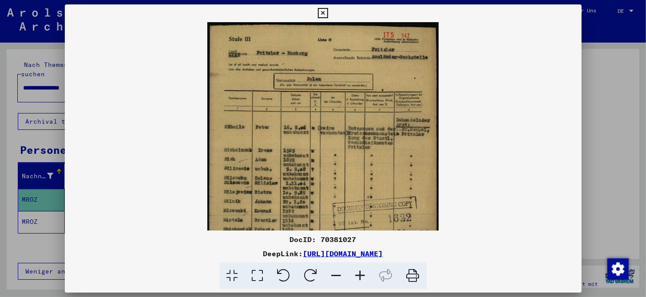
click at [361, 276] on icon at bounding box center [360, 276] width 24 height 27
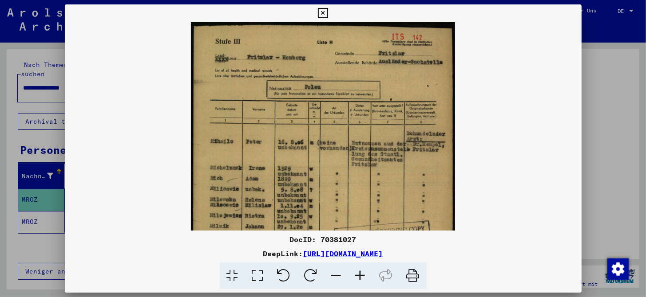
click at [361, 276] on icon at bounding box center [360, 276] width 24 height 27
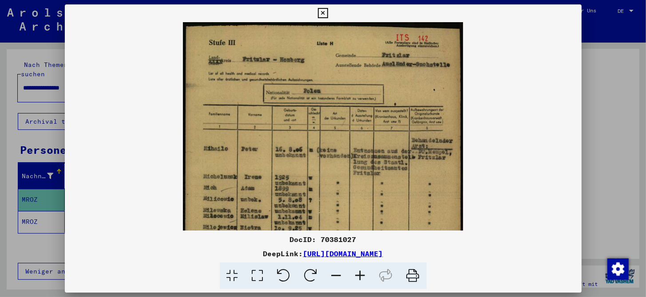
click at [361, 276] on icon at bounding box center [360, 276] width 24 height 27
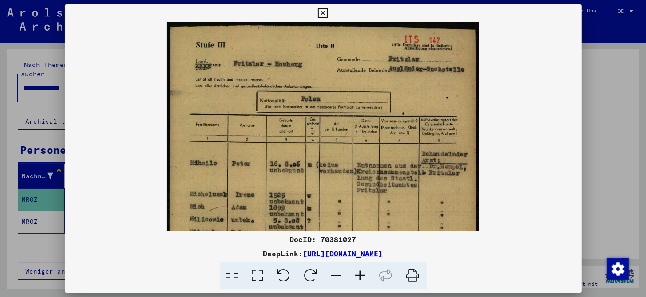
click at [361, 276] on icon at bounding box center [360, 276] width 24 height 27
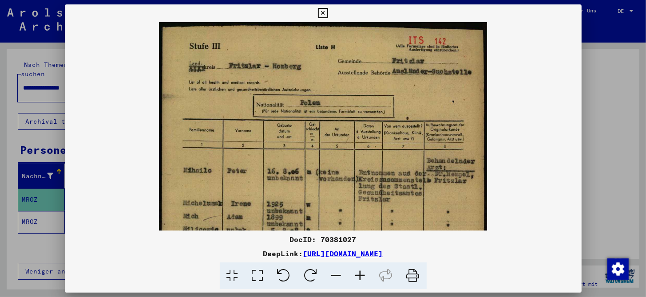
click at [361, 276] on icon at bounding box center [360, 276] width 24 height 27
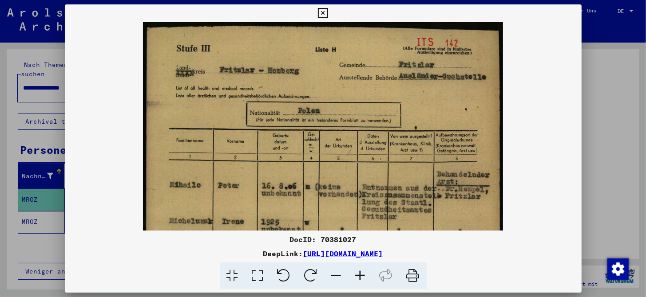
click at [361, 276] on icon at bounding box center [360, 276] width 24 height 27
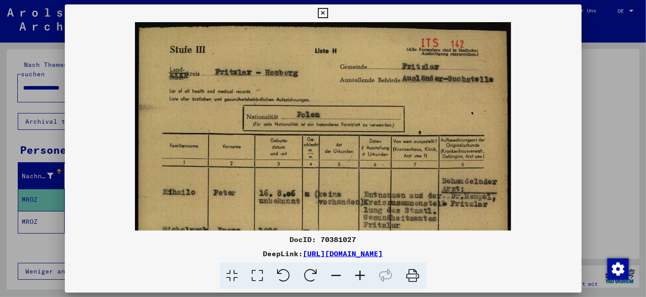
click at [361, 276] on icon at bounding box center [360, 276] width 24 height 27
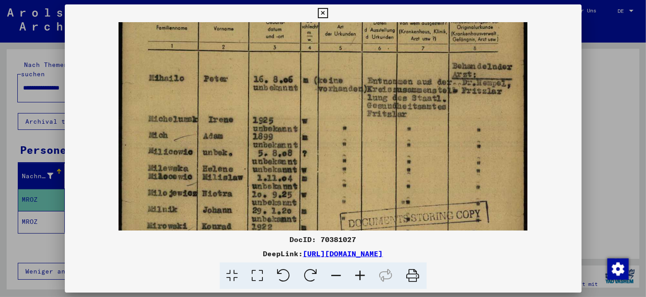
scroll to position [130, 0]
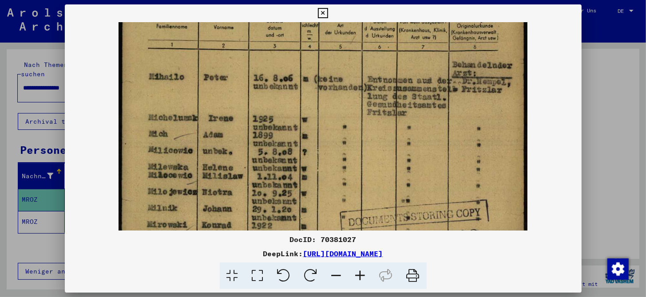
drag, startPoint x: 322, startPoint y: 188, endPoint x: 354, endPoint y: 59, distance: 133.5
click at [354, 59] on img at bounding box center [322, 174] width 408 height 564
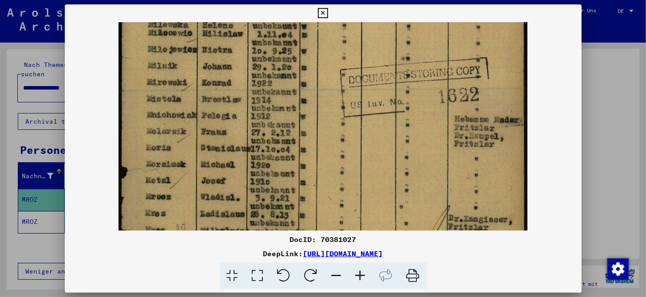
scroll to position [277, 0]
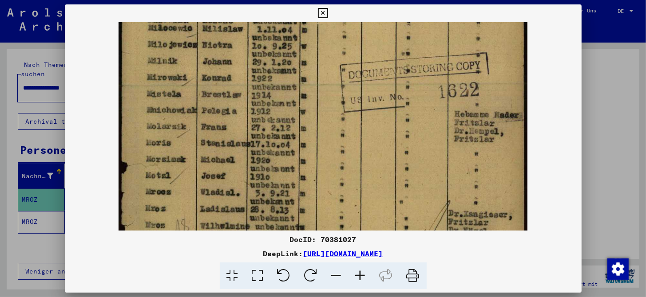
drag, startPoint x: 273, startPoint y: 71, endPoint x: 276, endPoint y: 32, distance: 39.7
click at [276, 32] on img at bounding box center [322, 27] width 408 height 564
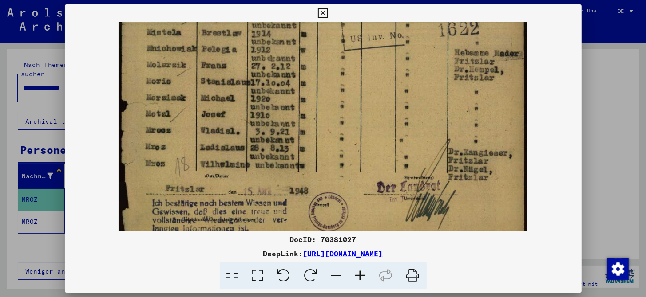
scroll to position [355, 0]
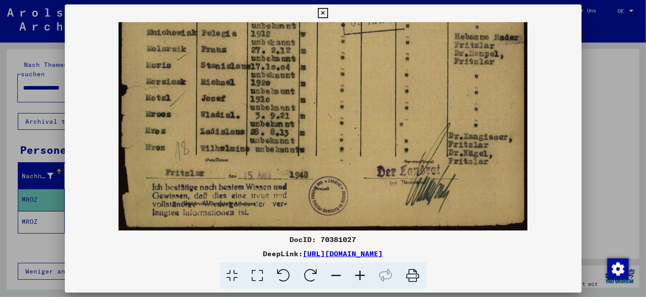
drag, startPoint x: 273, startPoint y: 202, endPoint x: 288, endPoint y: 108, distance: 95.6
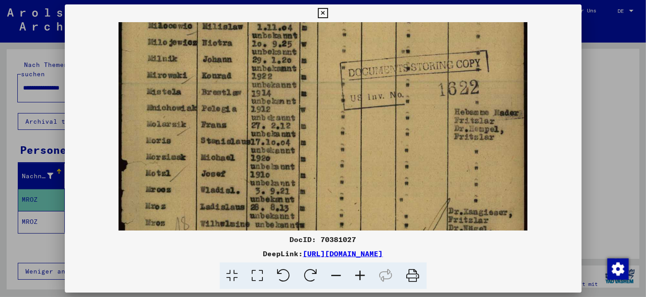
drag, startPoint x: 345, startPoint y: 142, endPoint x: 346, endPoint y: 184, distance: 41.7
click at [346, 190] on img at bounding box center [322, 25] width 408 height 564
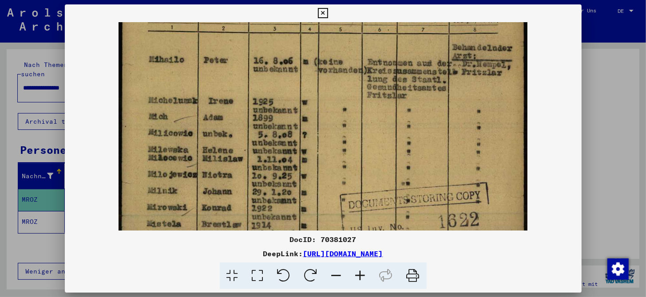
drag, startPoint x: 340, startPoint y: 127, endPoint x: 340, endPoint y: 184, distance: 56.8
click at [340, 184] on img at bounding box center [322, 157] width 408 height 564
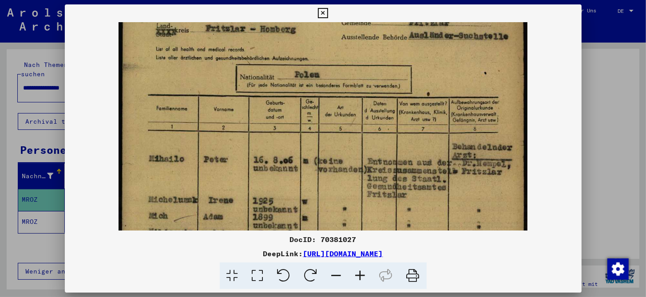
scroll to position [12, 0]
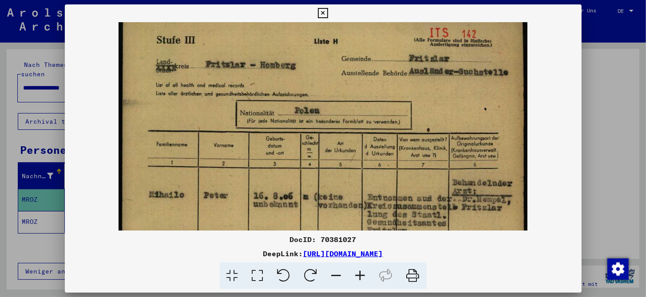
drag, startPoint x: 345, startPoint y: 94, endPoint x: 364, endPoint y: 229, distance: 136.3
click at [364, 229] on img at bounding box center [322, 292] width 408 height 564
click at [324, 15] on icon at bounding box center [323, 13] width 10 height 11
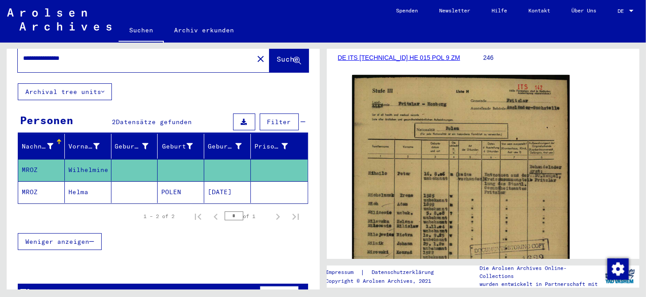
scroll to position [44, 0]
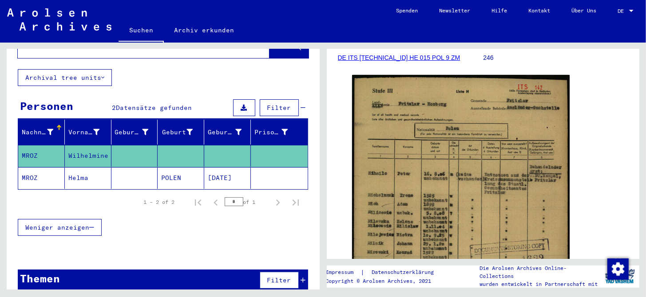
click at [229, 167] on mat-cell "[DATE]" at bounding box center [227, 178] width 47 height 22
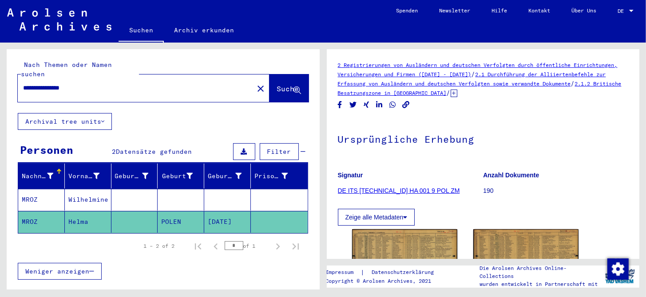
drag, startPoint x: 100, startPoint y: 73, endPoint x: 49, endPoint y: 84, distance: 51.9
click at [49, 84] on div "**********" at bounding box center [133, 88] width 230 height 20
drag, startPoint x: 49, startPoint y: 84, endPoint x: 75, endPoint y: 78, distance: 26.2
click at [75, 83] on input "**********" at bounding box center [135, 87] width 225 height 9
click at [87, 83] on input "**********" at bounding box center [135, 87] width 225 height 9
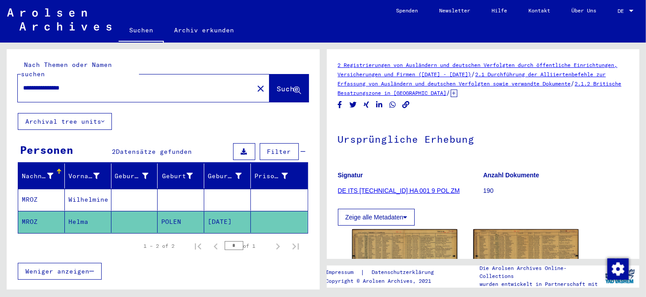
drag, startPoint x: 87, startPoint y: 77, endPoint x: 54, endPoint y: 73, distance: 34.0
click at [46, 83] on input "**********" at bounding box center [135, 87] width 225 height 9
type input "**********"
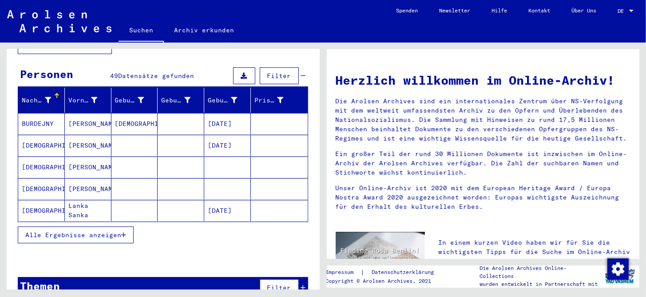
scroll to position [83, 0]
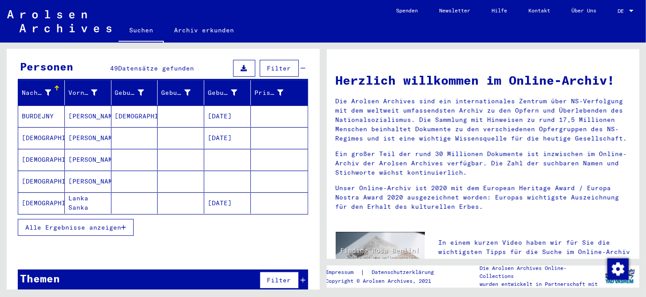
click at [222, 131] on mat-cell "[DATE]" at bounding box center [227, 137] width 47 height 21
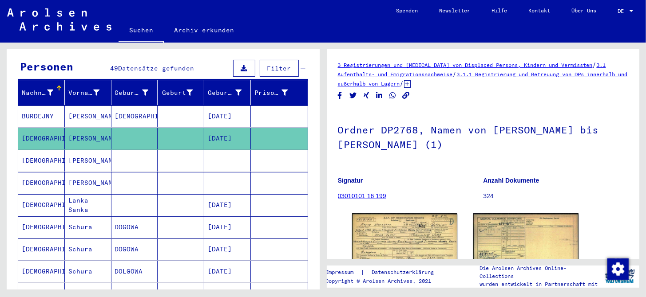
scroll to position [44, 0]
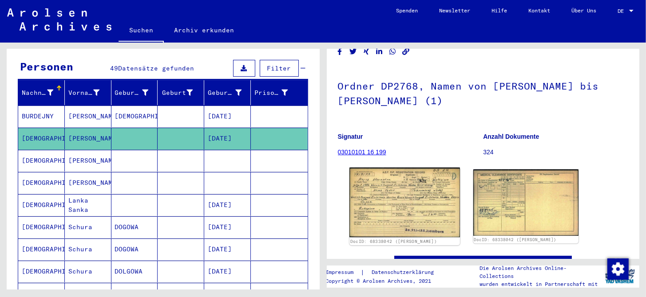
click at [405, 196] on img at bounding box center [404, 203] width 111 height 70
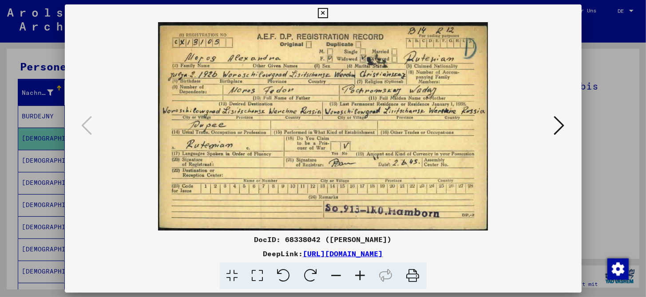
click at [323, 17] on icon at bounding box center [323, 13] width 10 height 11
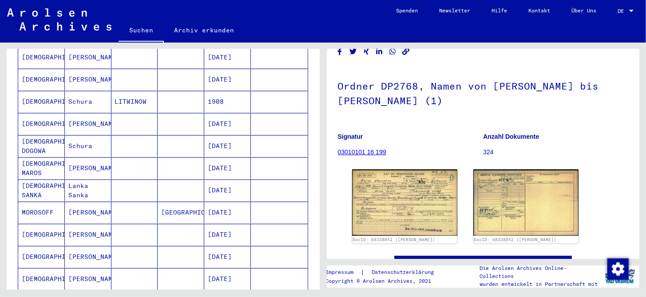
scroll to position [483, 0]
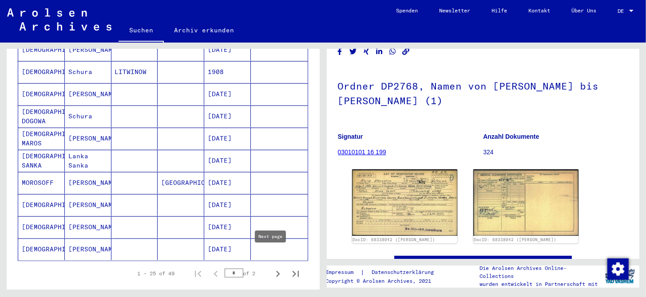
click at [272, 268] on icon "Next page" at bounding box center [278, 274] width 12 height 12
type input "*"
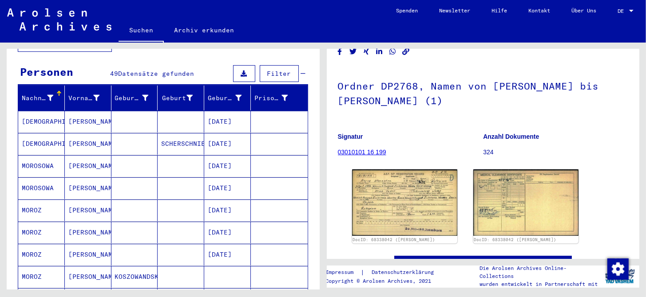
scroll to position [128, 0]
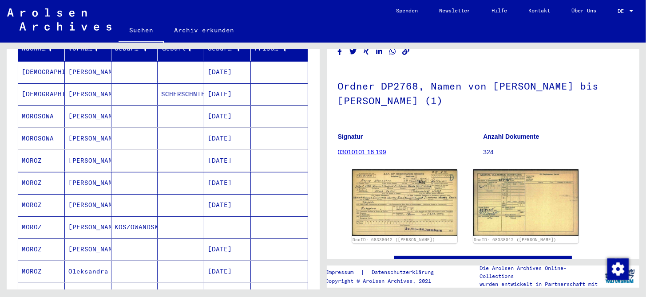
click at [234, 153] on mat-cell "[DATE]" at bounding box center [227, 161] width 47 height 22
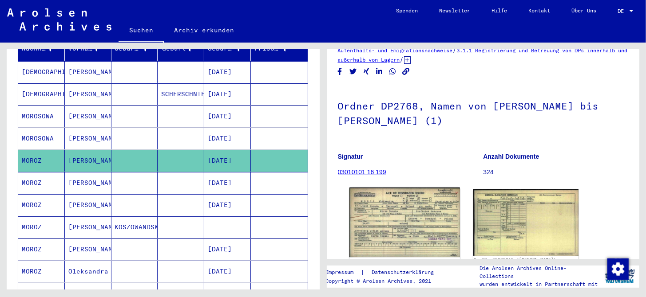
scroll to position [44, 0]
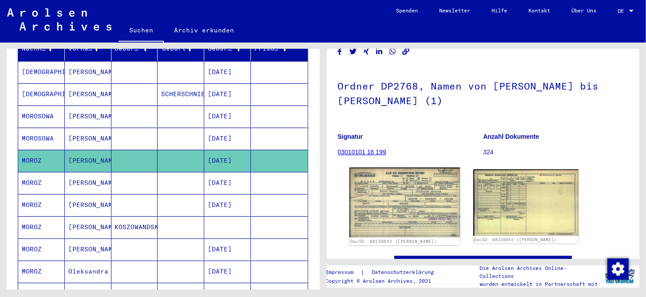
click at [391, 190] on img at bounding box center [404, 203] width 111 height 70
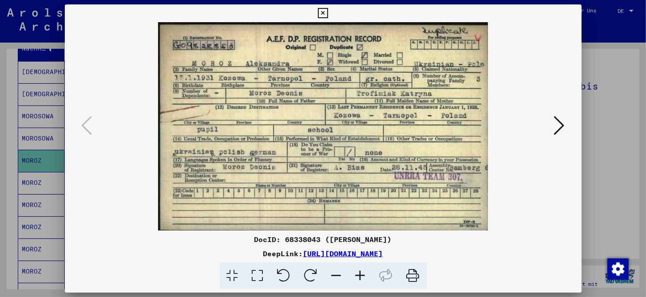
click at [323, 14] on icon at bounding box center [323, 13] width 10 height 11
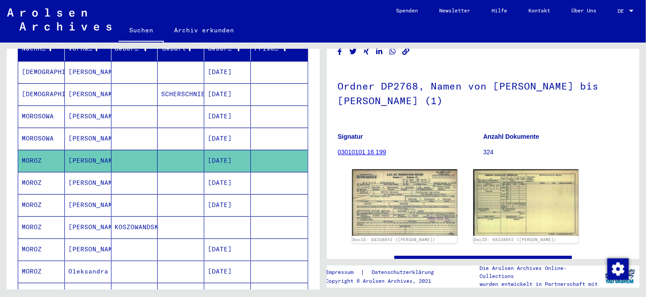
click at [209, 197] on mat-cell "[DATE]" at bounding box center [227, 205] width 47 height 22
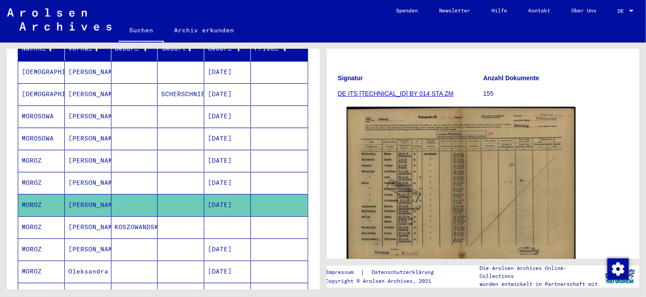
scroll to position [133, 0]
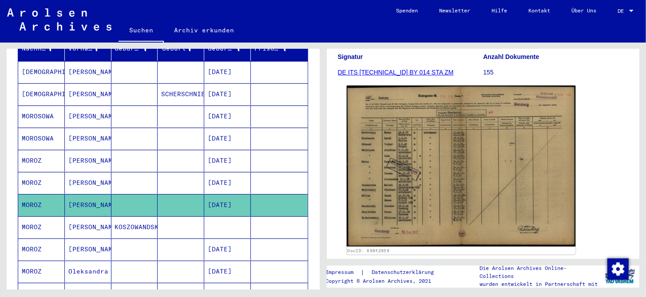
click at [458, 204] on img at bounding box center [460, 167] width 229 height 162
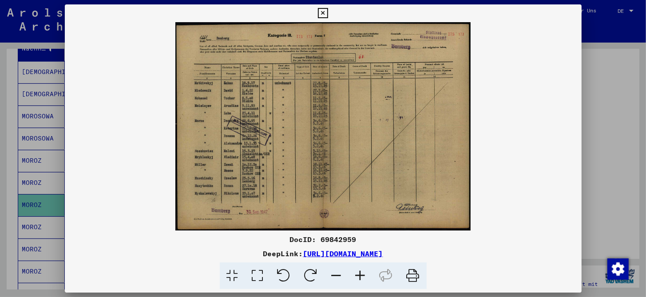
click at [363, 276] on icon at bounding box center [360, 276] width 24 height 27
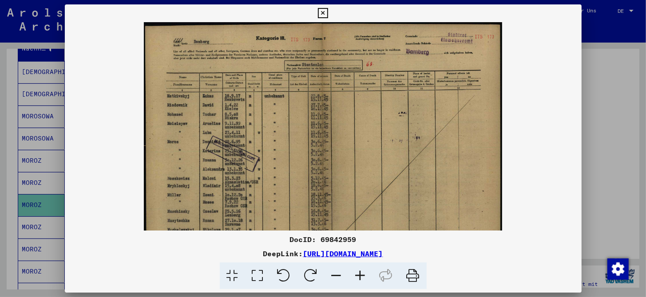
click at [363, 276] on icon at bounding box center [360, 276] width 24 height 27
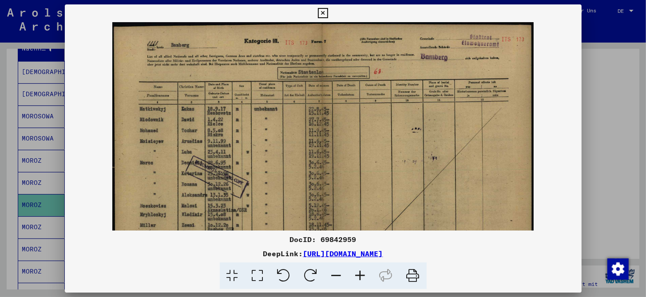
click at [363, 276] on icon at bounding box center [360, 276] width 24 height 27
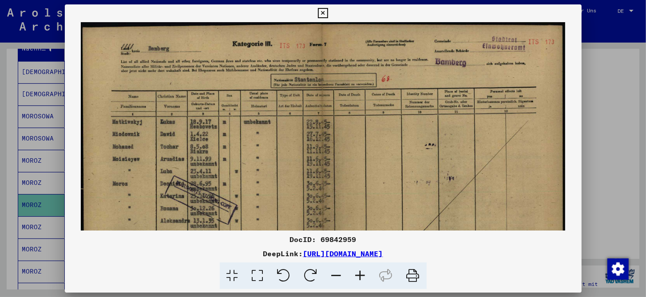
click at [363, 276] on icon at bounding box center [360, 276] width 24 height 27
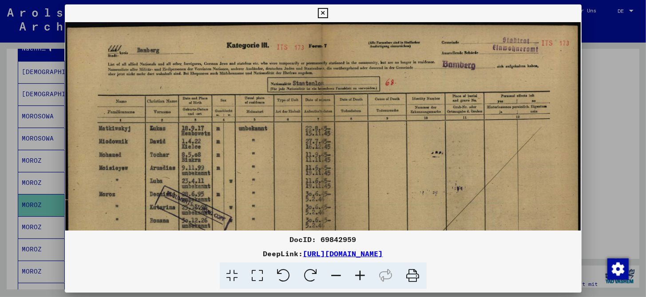
click at [363, 276] on icon at bounding box center [360, 276] width 24 height 27
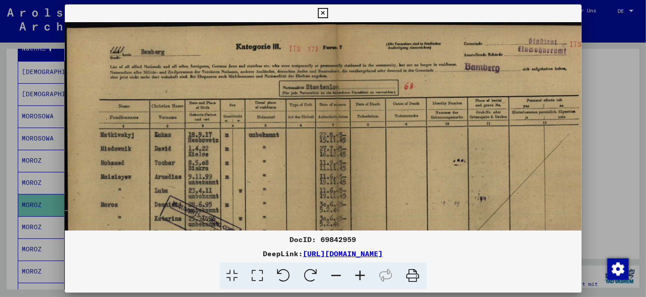
click at [363, 276] on icon at bounding box center [360, 276] width 24 height 27
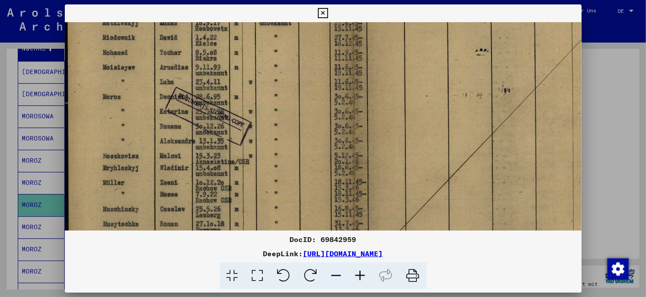
scroll to position [111, 0]
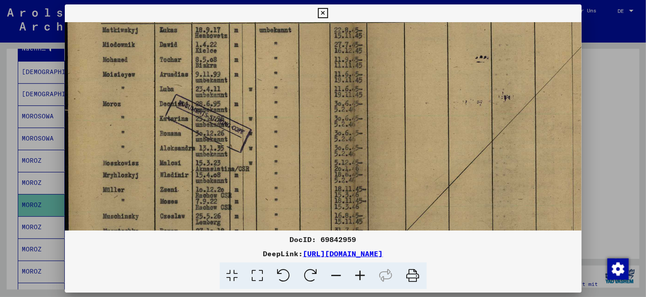
drag, startPoint x: 313, startPoint y: 188, endPoint x: 320, endPoint y: 77, distance: 111.2
click at [320, 77] on img at bounding box center [354, 115] width 578 height 408
click at [321, 13] on icon at bounding box center [323, 13] width 10 height 11
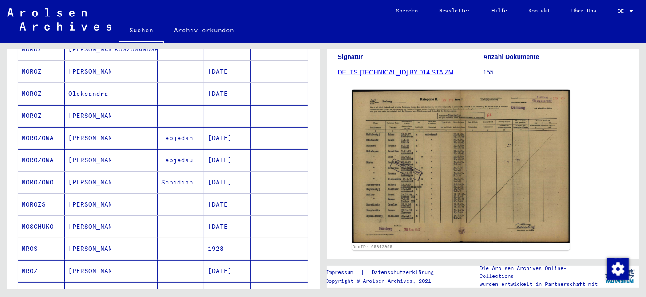
scroll to position [0, 0]
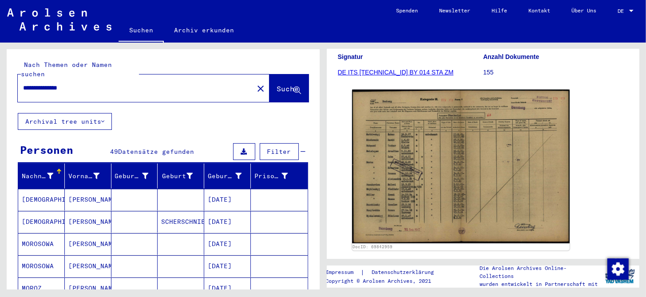
drag, startPoint x: 88, startPoint y: 76, endPoint x: 47, endPoint y: 81, distance: 42.0
click at [47, 83] on input "**********" at bounding box center [135, 87] width 225 height 9
